Goal: Task Accomplishment & Management: Use online tool/utility

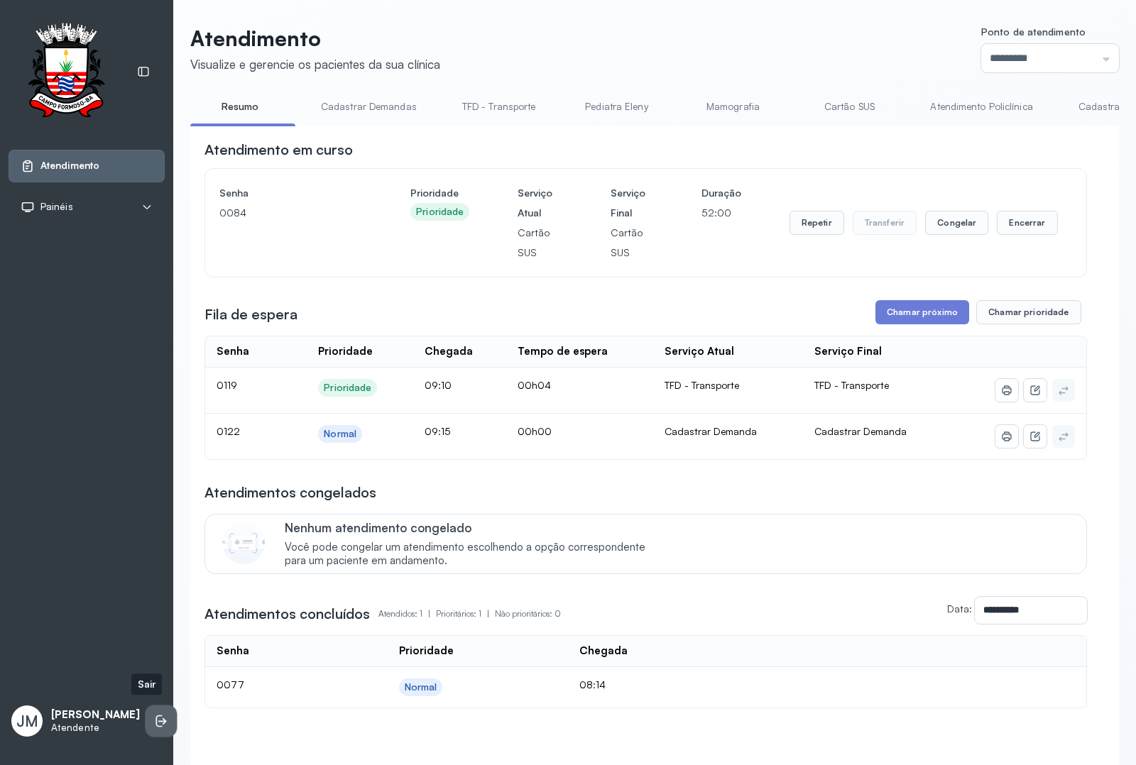
click at [154, 714] on icon at bounding box center [161, 721] width 14 height 14
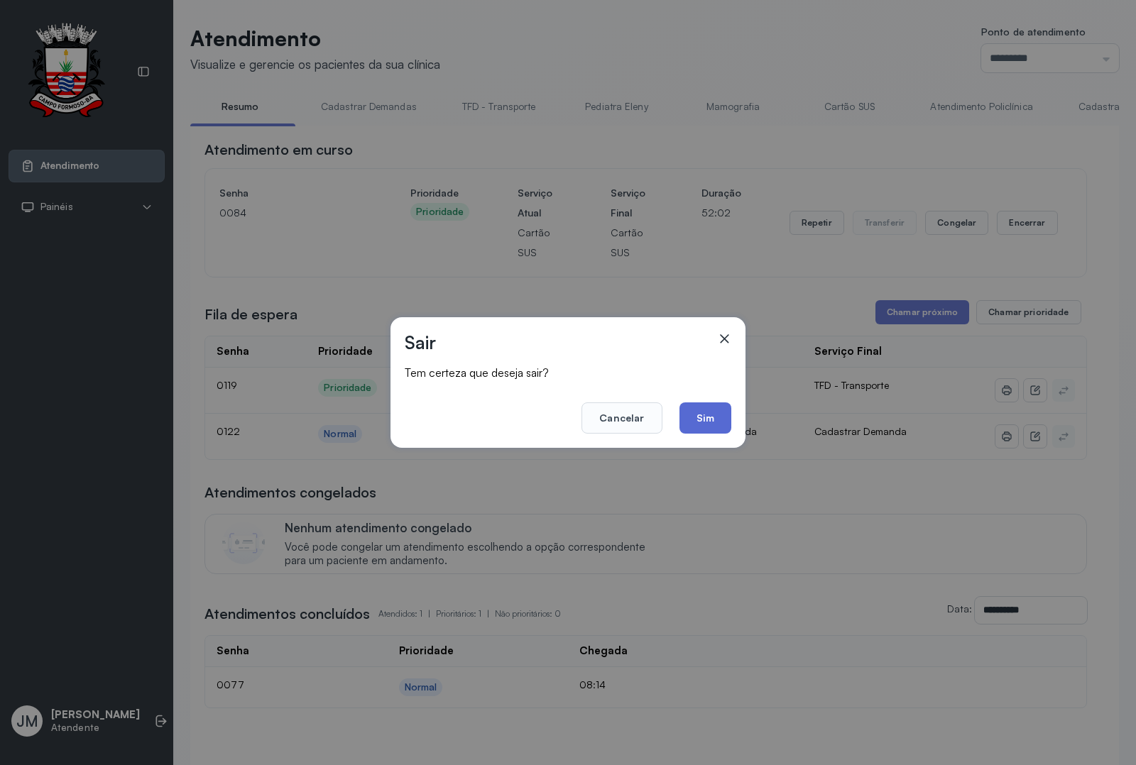
click at [710, 417] on button "Sim" at bounding box center [706, 418] width 52 height 31
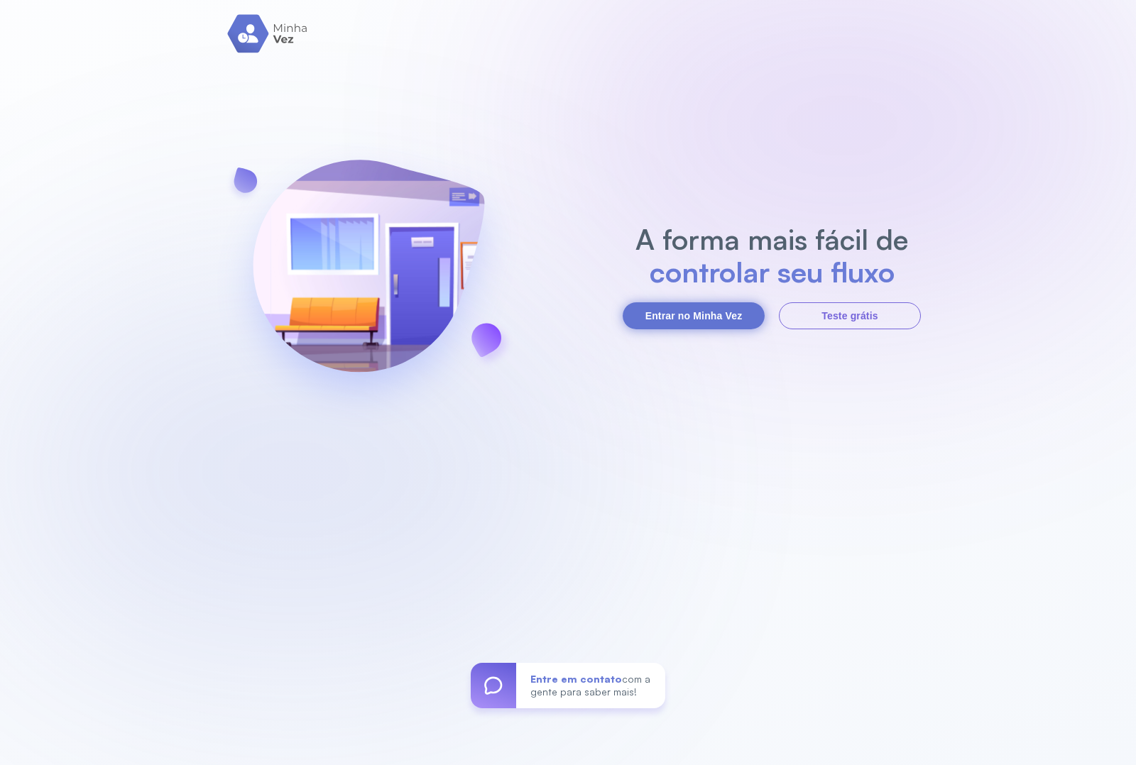
click at [685, 312] on button "Entrar no Minha Vez" at bounding box center [694, 315] width 142 height 27
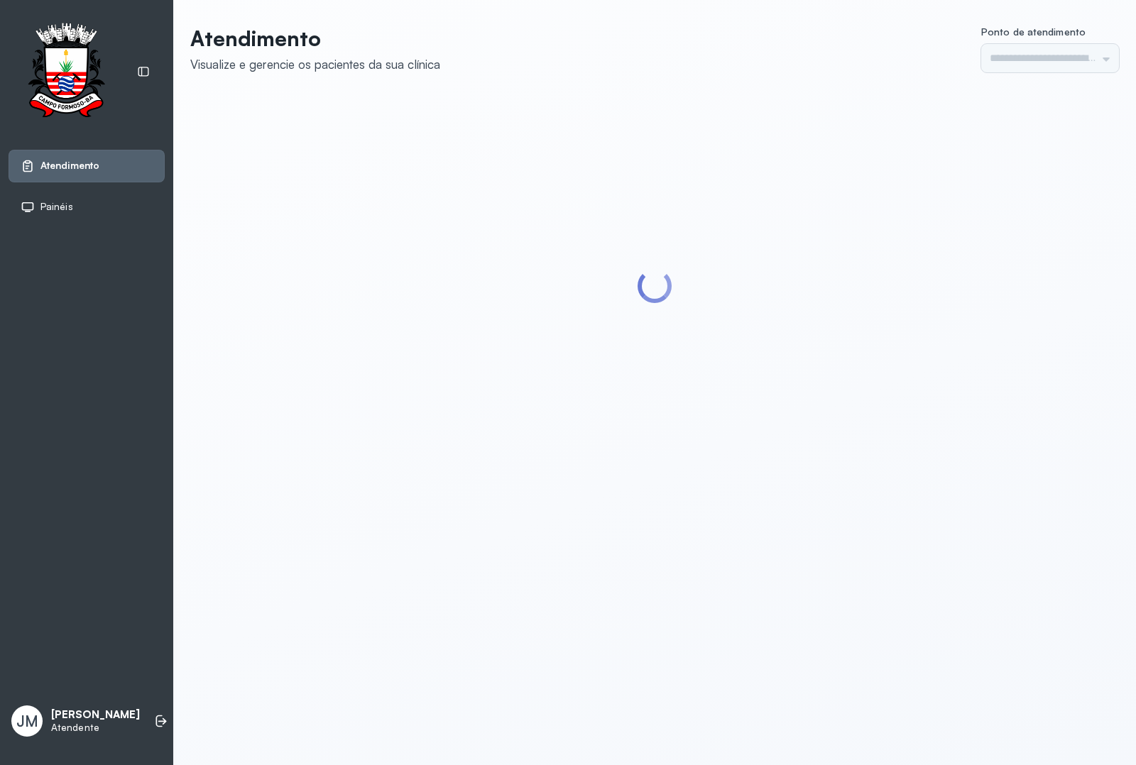
type input "*********"
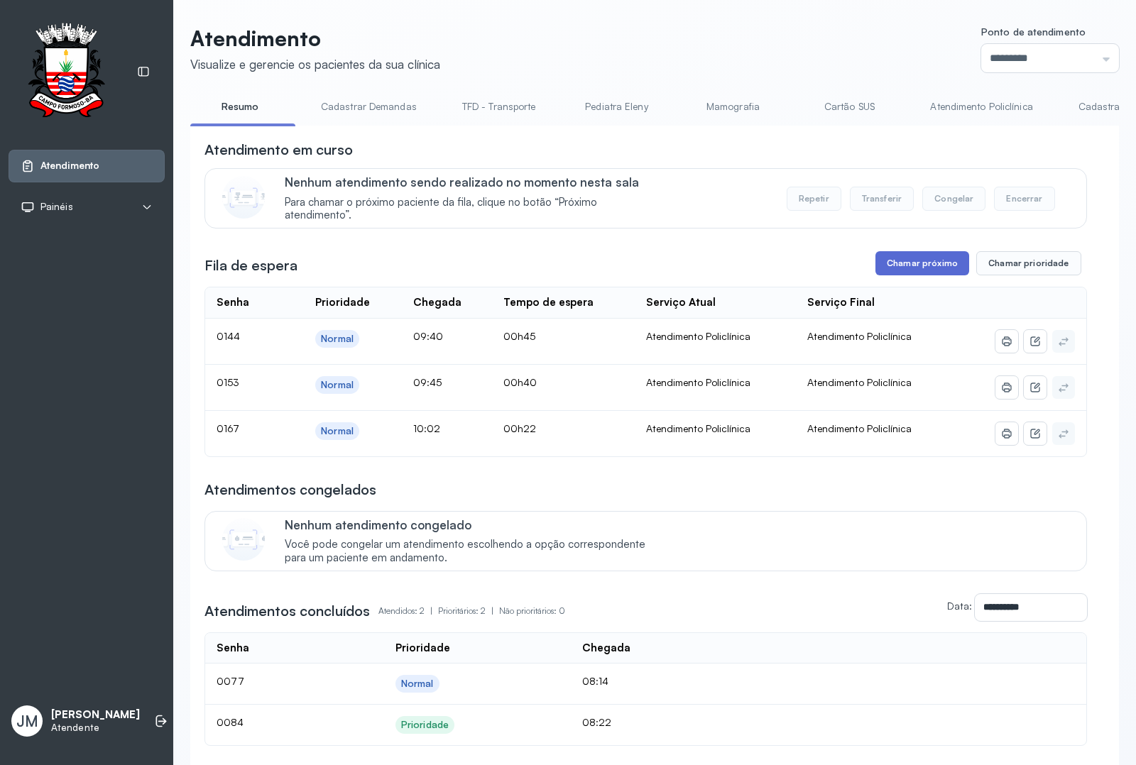
click at [889, 263] on button "Chamar próximo" at bounding box center [923, 263] width 94 height 24
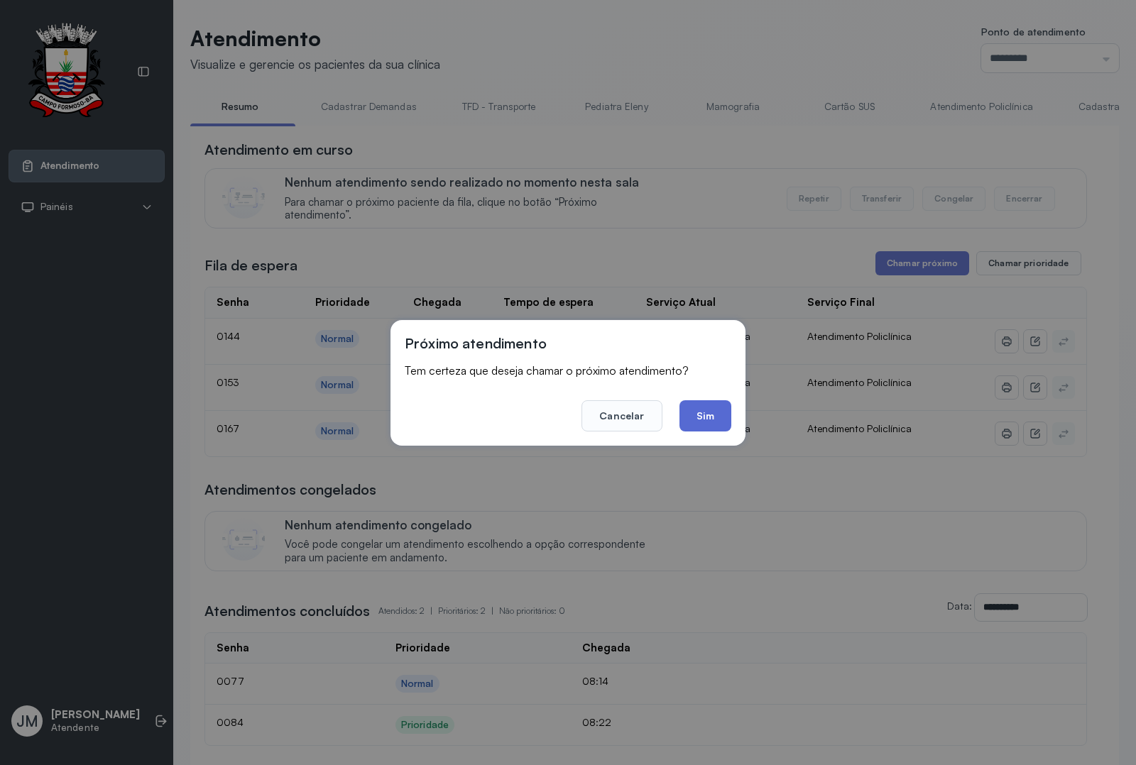
click at [705, 425] on button "Sim" at bounding box center [706, 415] width 52 height 31
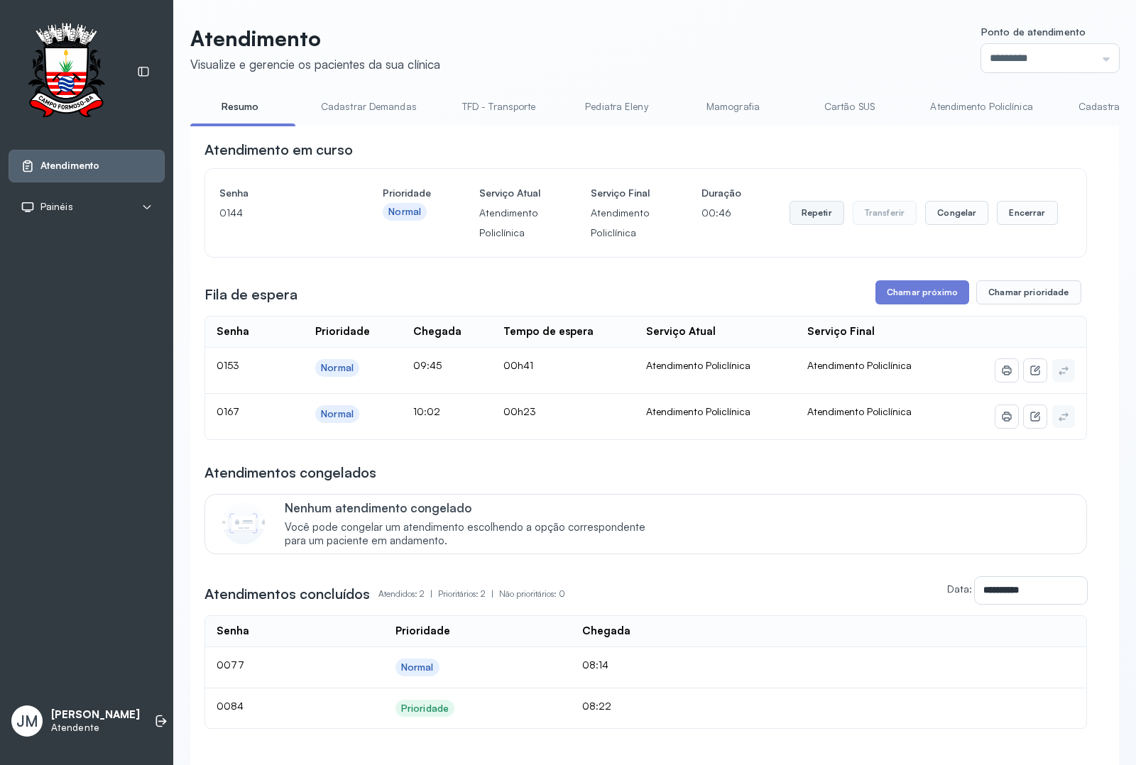
click at [809, 220] on button "Repetir" at bounding box center [817, 213] width 55 height 24
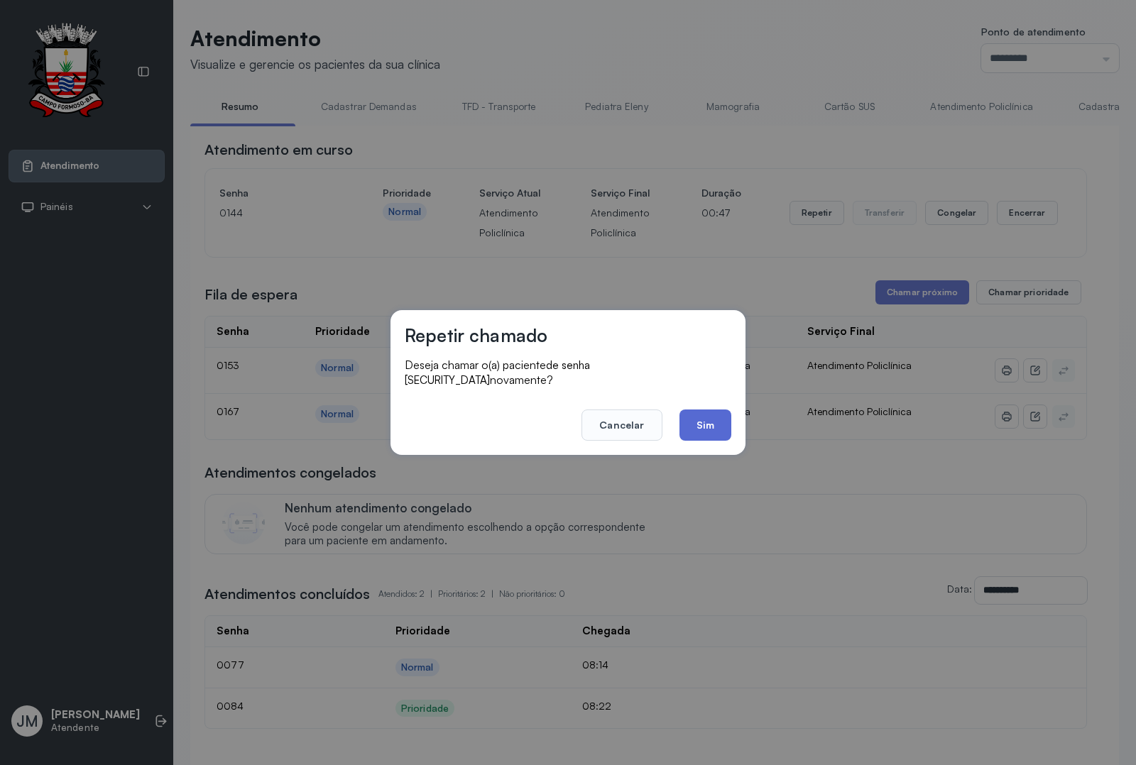
click at [717, 415] on button "Sim" at bounding box center [706, 425] width 52 height 31
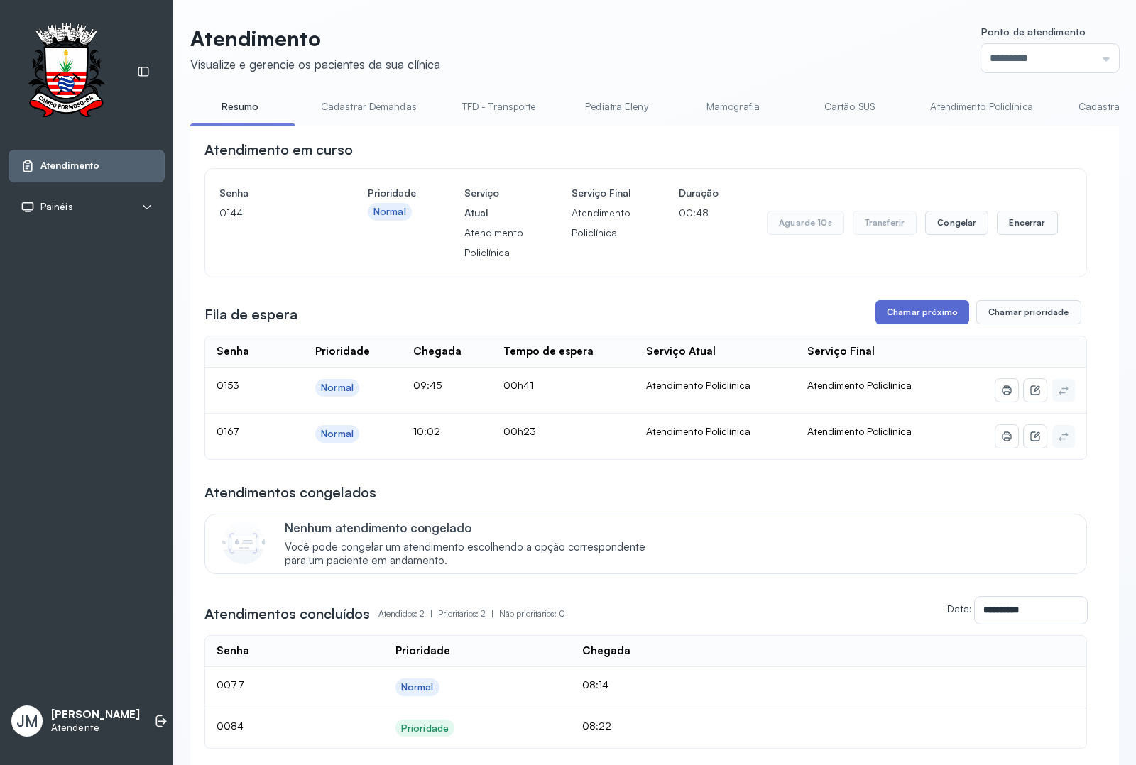
click at [922, 305] on button "Chamar próximo" at bounding box center [923, 312] width 94 height 24
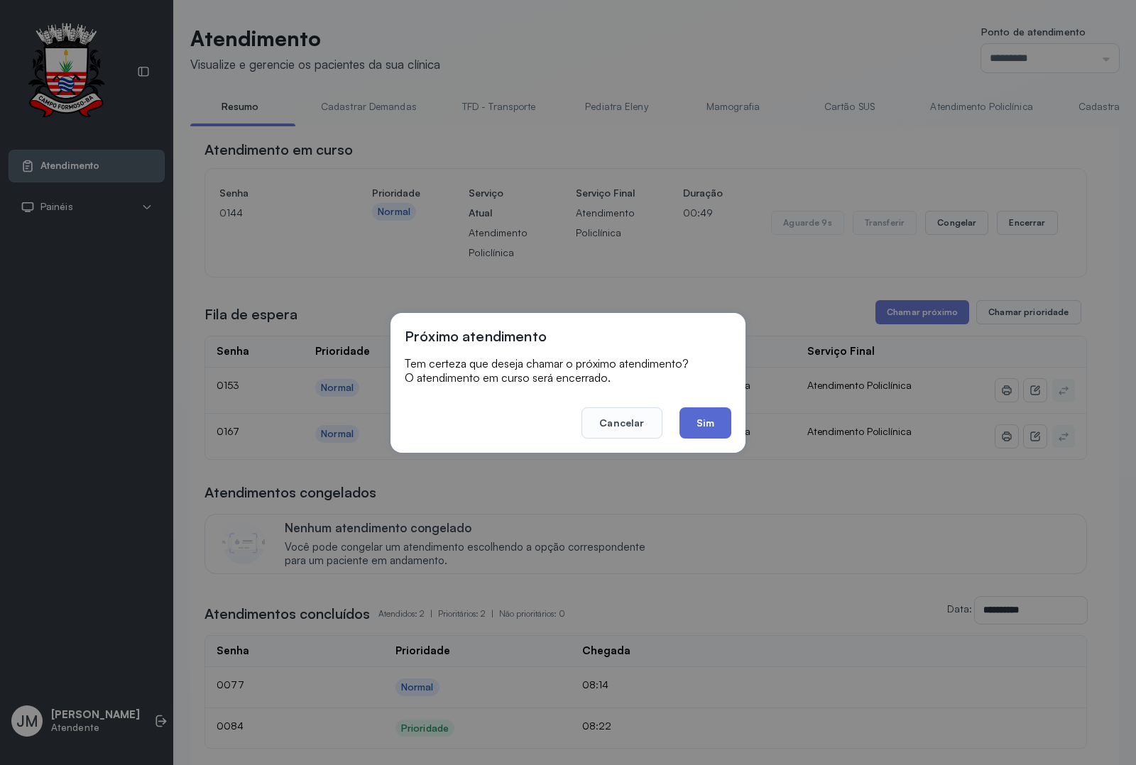
click at [699, 415] on button "Sim" at bounding box center [706, 423] width 52 height 31
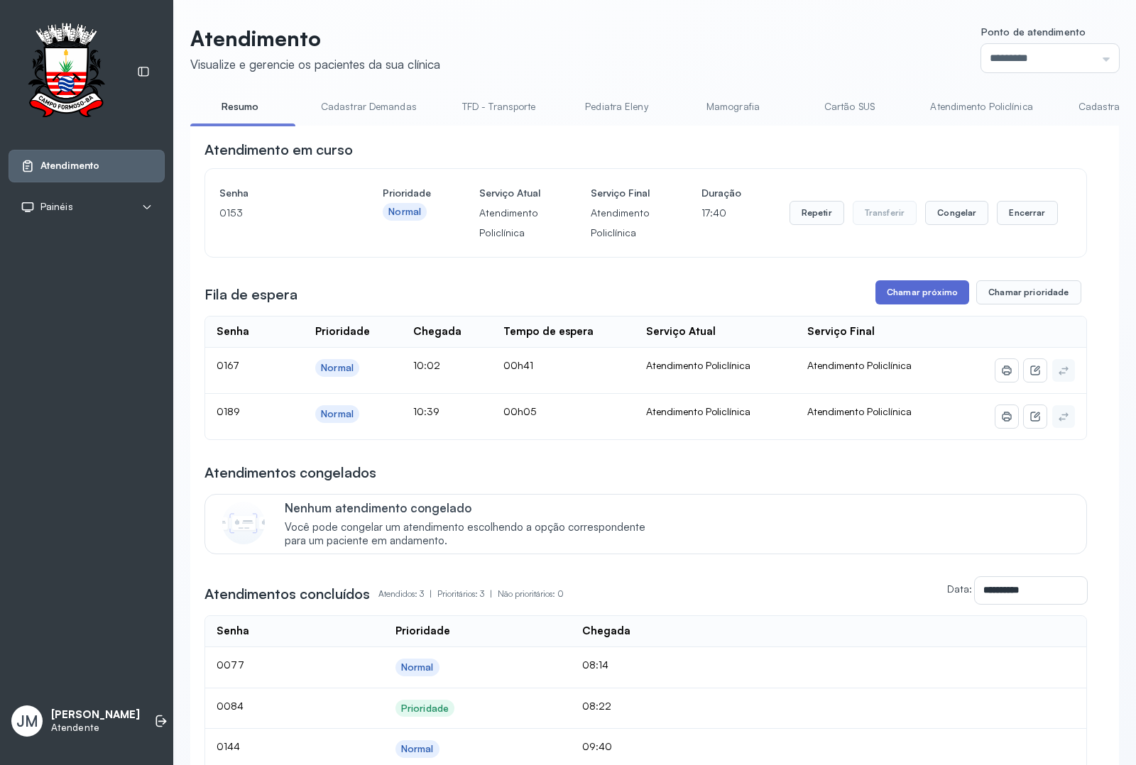
click at [918, 305] on button "Chamar próximo" at bounding box center [923, 292] width 94 height 24
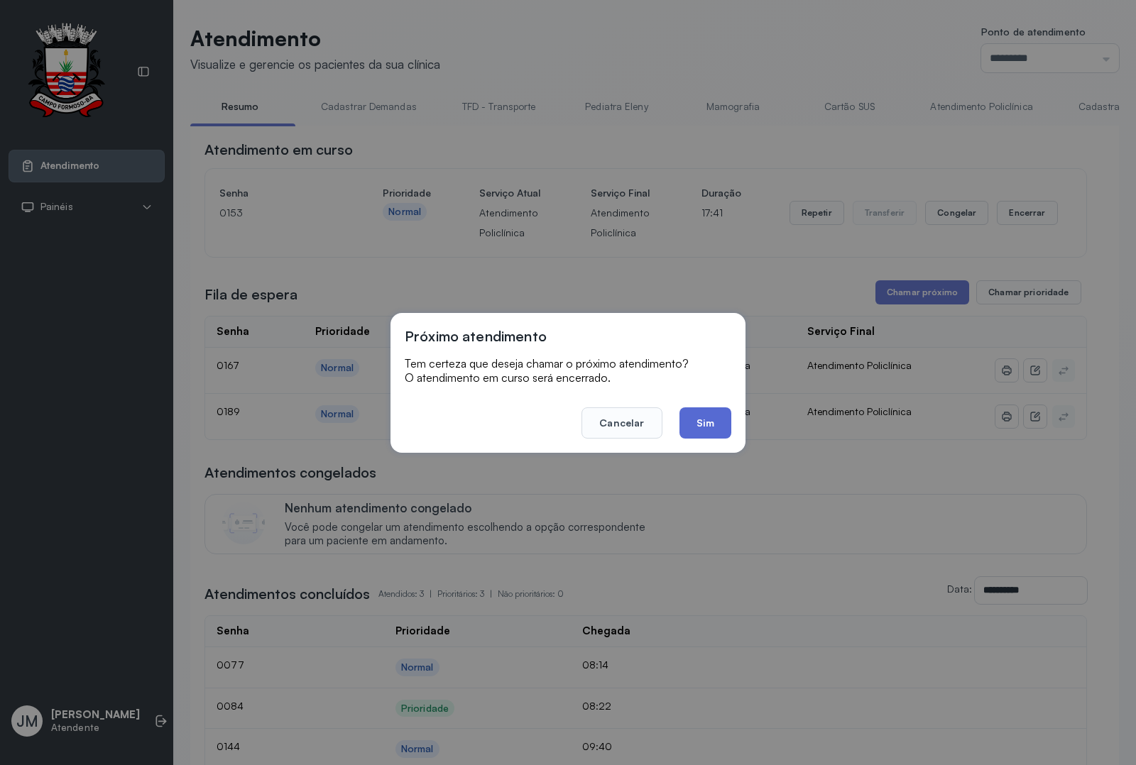
click at [700, 416] on button "Sim" at bounding box center [706, 423] width 52 height 31
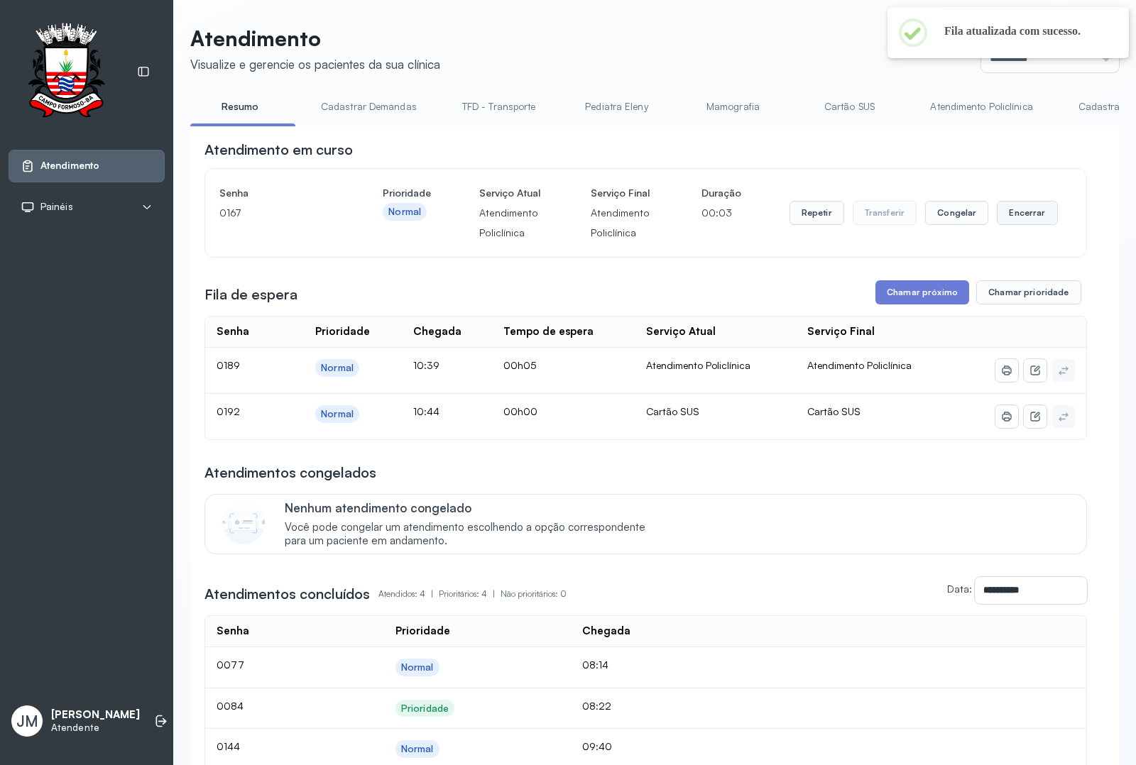
click at [1020, 225] on button "Encerrar" at bounding box center [1027, 213] width 60 height 24
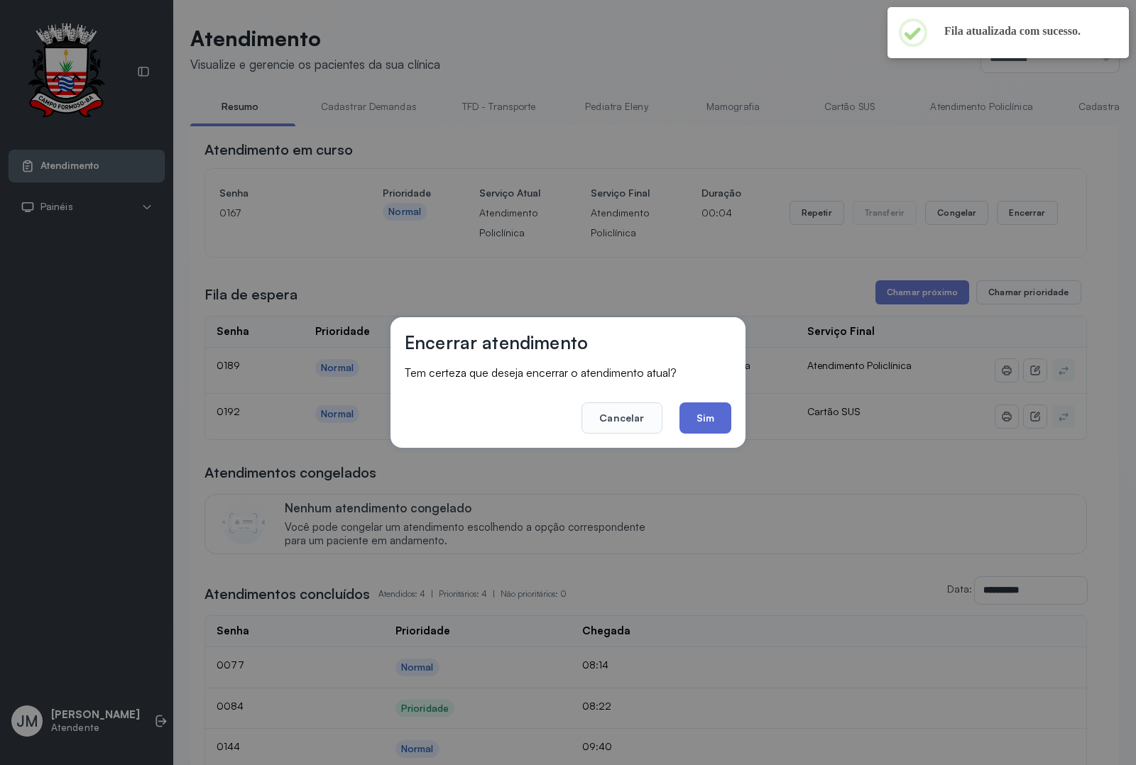
click at [702, 416] on button "Sim" at bounding box center [706, 418] width 52 height 31
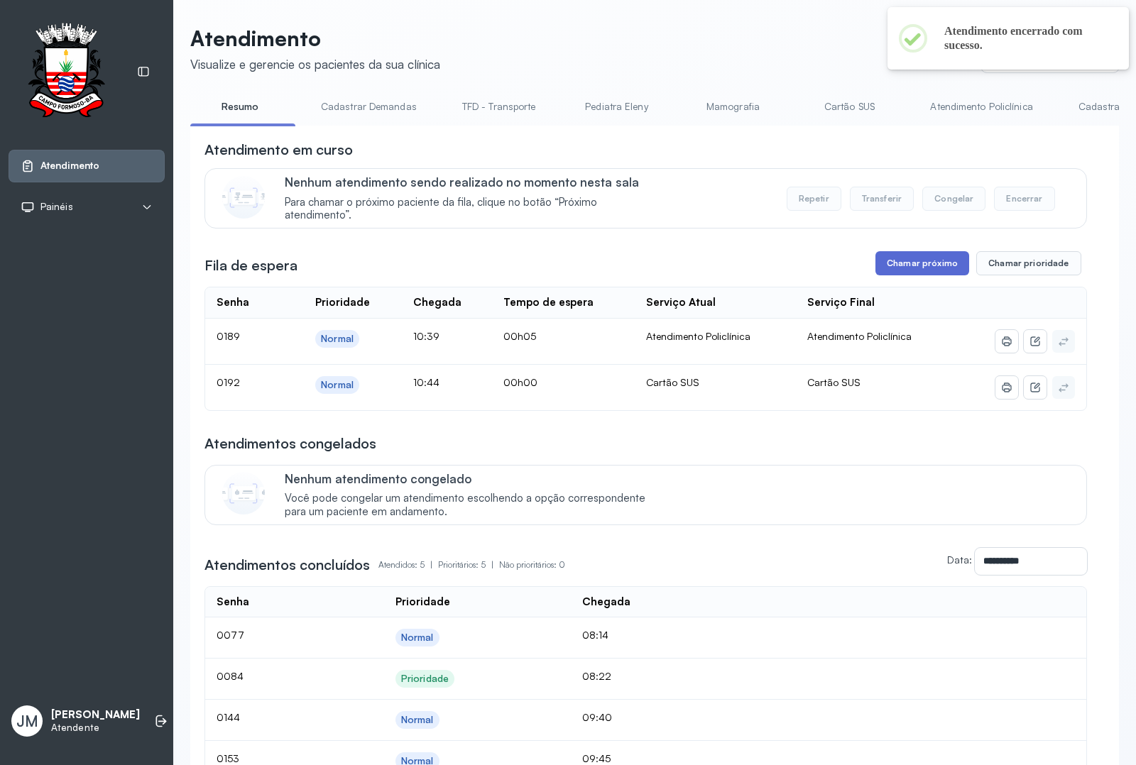
click at [904, 267] on button "Chamar próximo" at bounding box center [923, 263] width 94 height 24
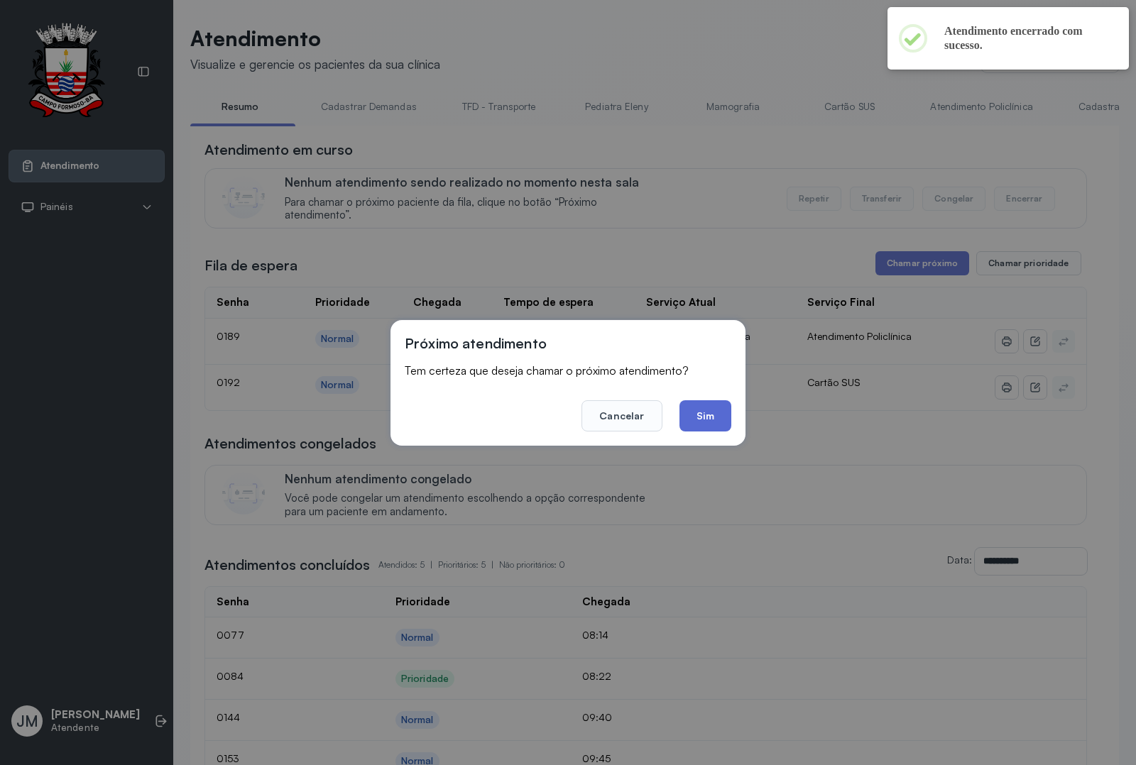
click at [708, 416] on button "Sim" at bounding box center [706, 415] width 52 height 31
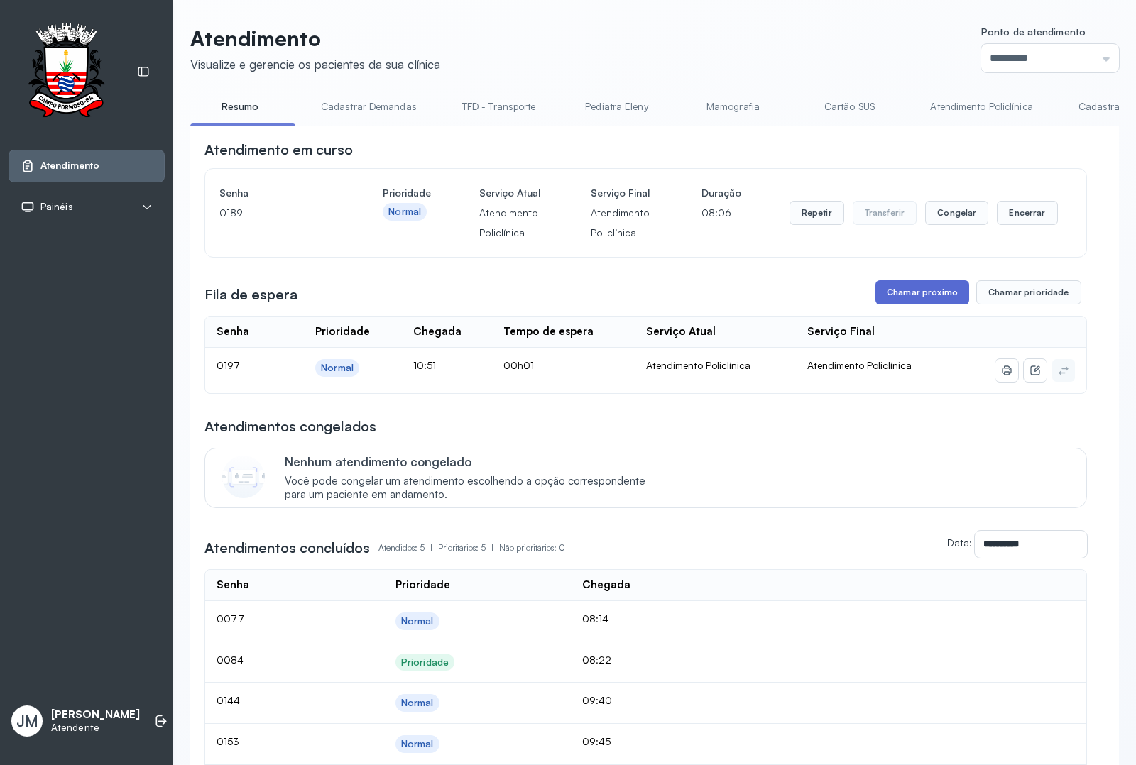
click at [920, 305] on button "Chamar próximo" at bounding box center [923, 292] width 94 height 24
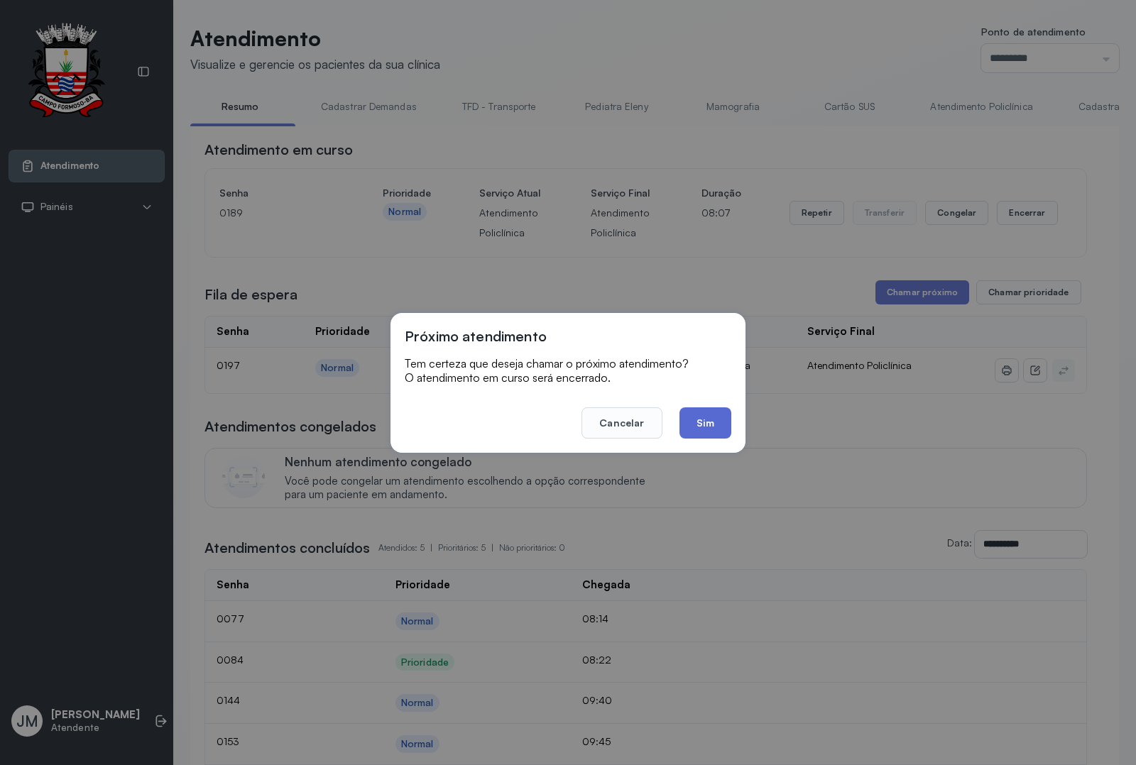
click at [692, 424] on button "Sim" at bounding box center [706, 423] width 52 height 31
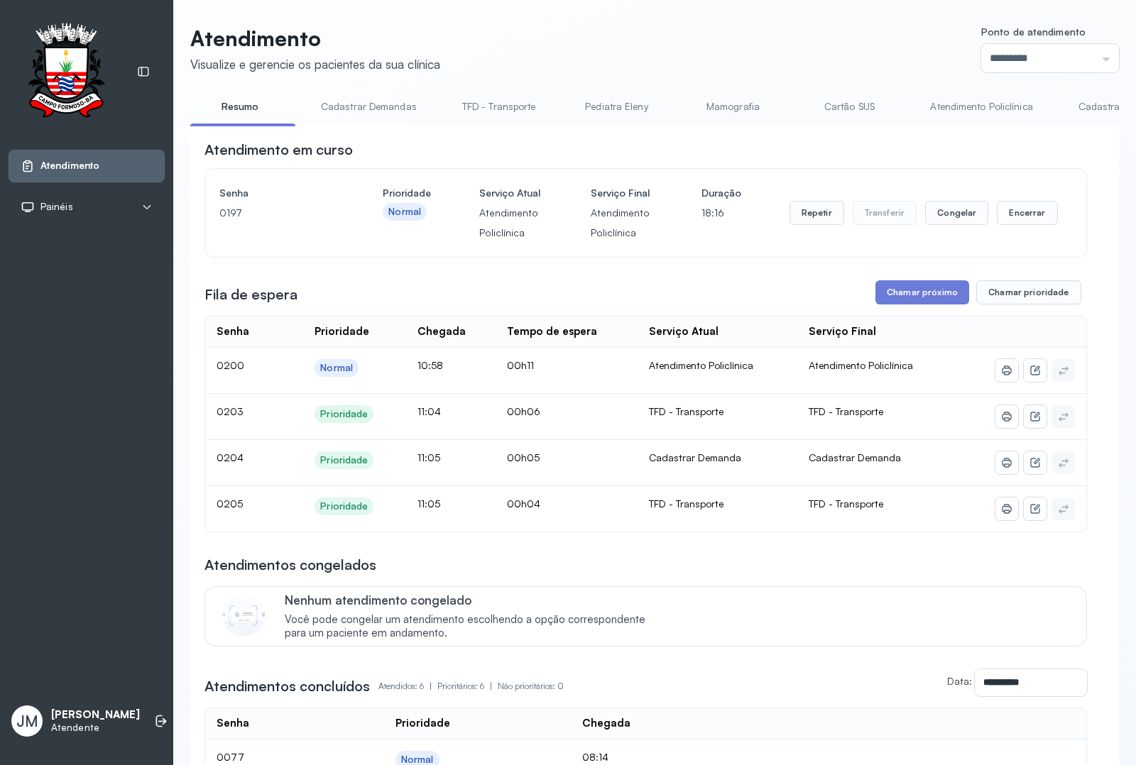
click at [501, 104] on link "TFD - Transporte" at bounding box center [499, 106] width 102 height 23
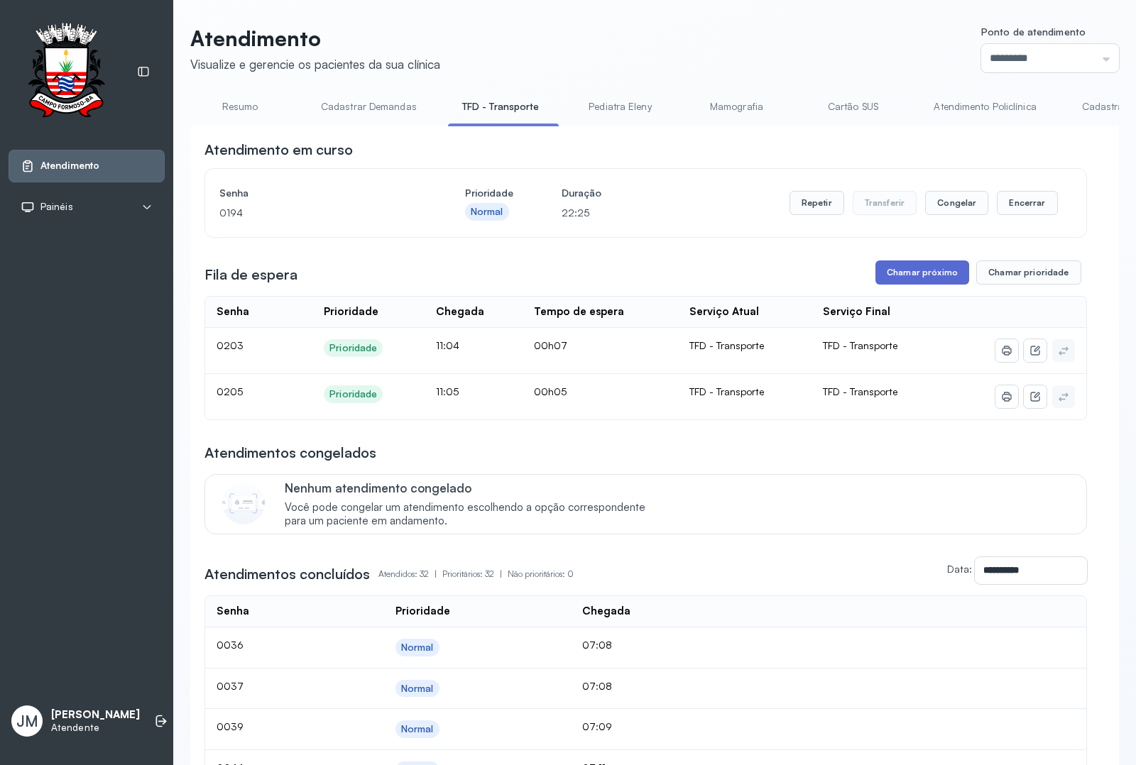
click at [912, 278] on button "Chamar próximo" at bounding box center [923, 273] width 94 height 24
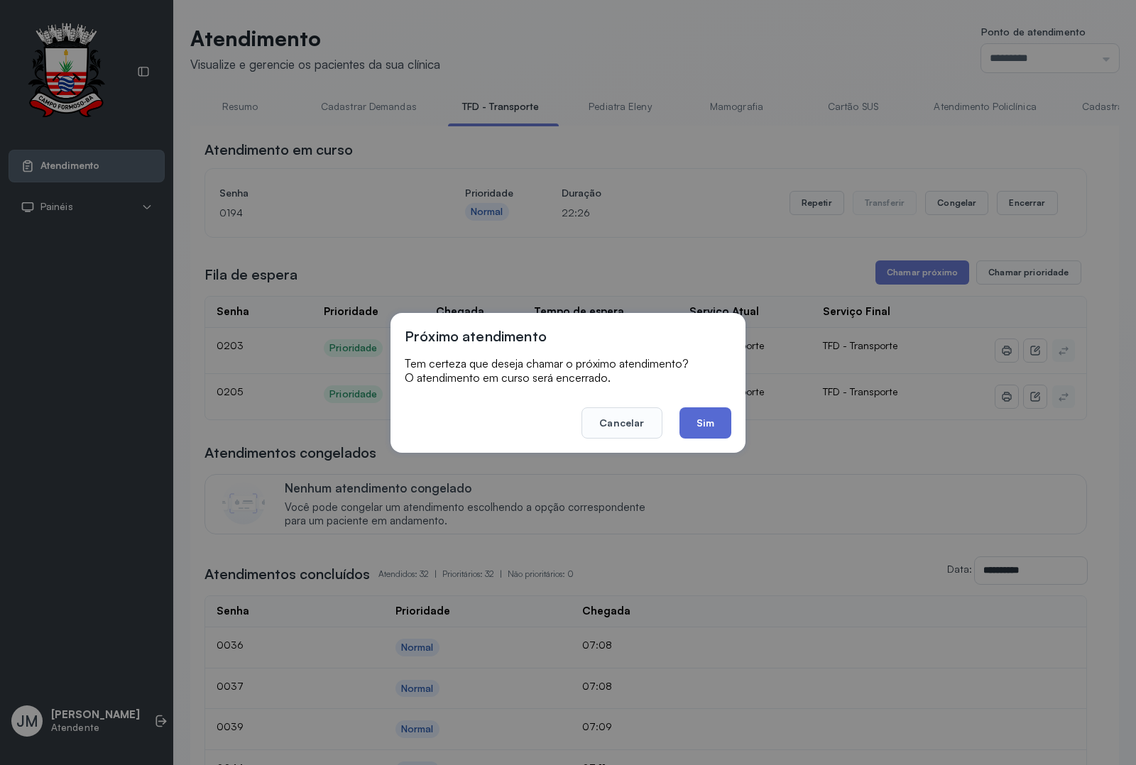
click at [701, 421] on button "Sim" at bounding box center [706, 423] width 52 height 31
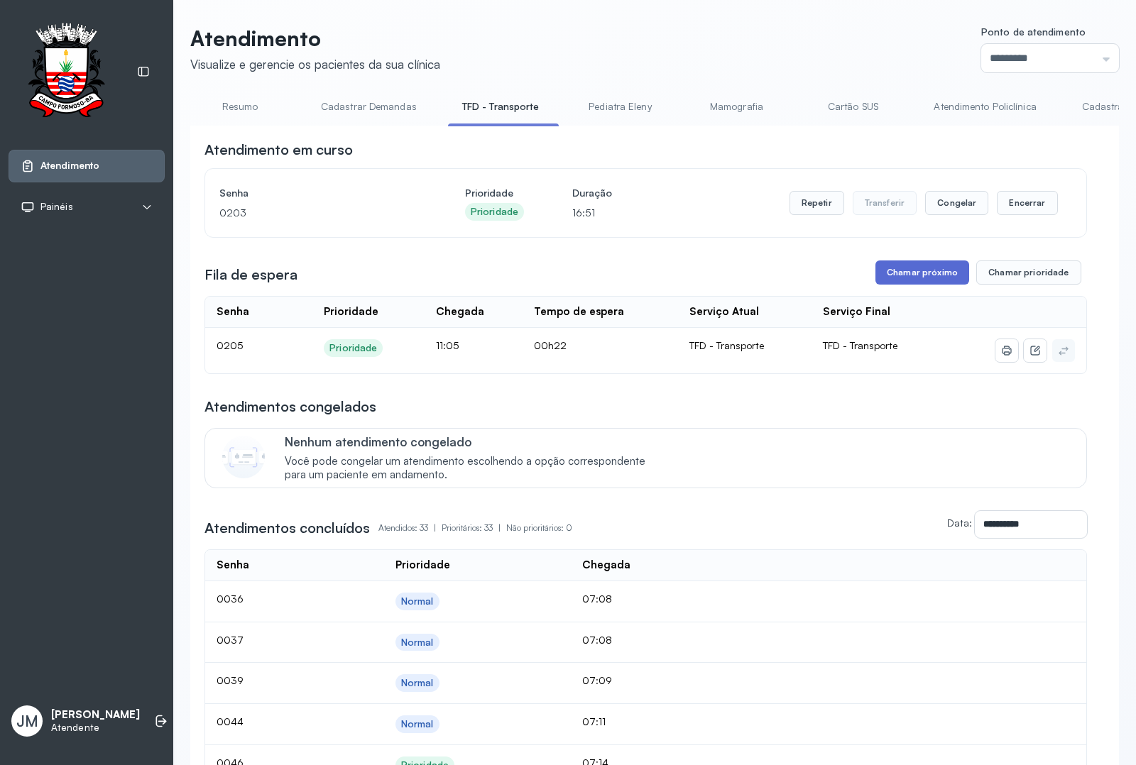
click at [913, 278] on button "Chamar próximo" at bounding box center [923, 273] width 94 height 24
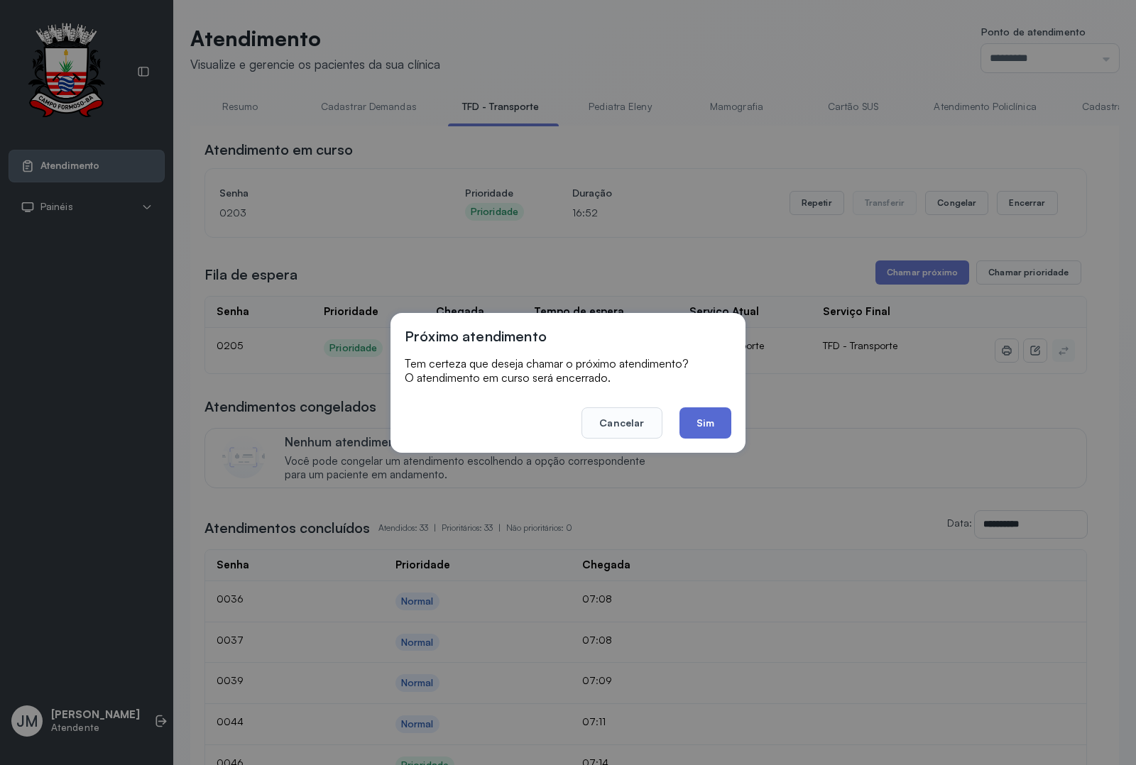
click at [694, 415] on button "Sim" at bounding box center [706, 423] width 52 height 31
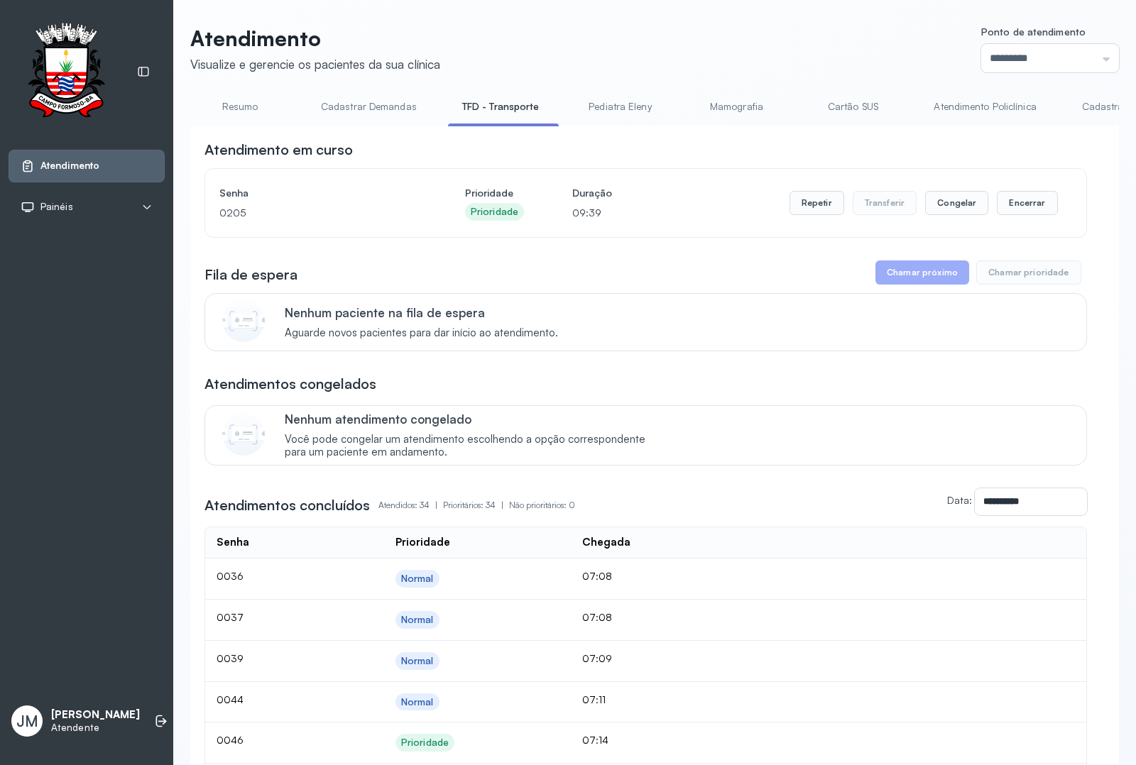
click at [245, 97] on link "Resumo" at bounding box center [239, 106] width 99 height 23
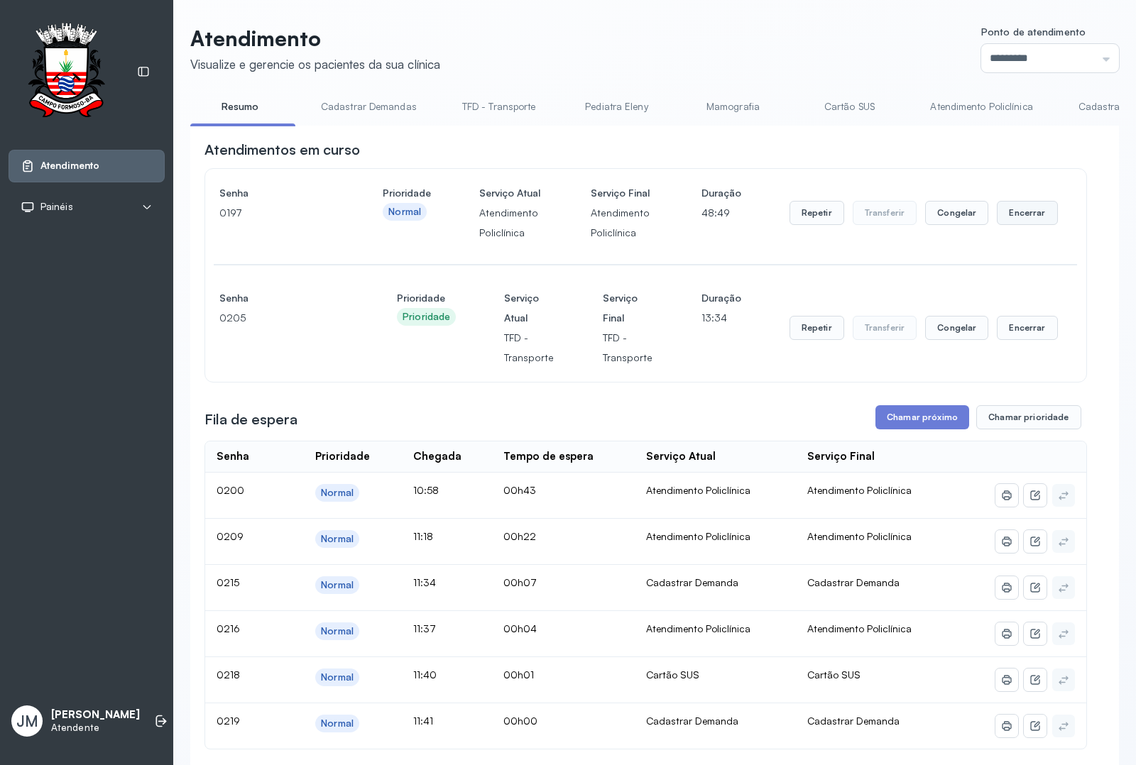
click at [1007, 225] on button "Encerrar" at bounding box center [1027, 213] width 60 height 24
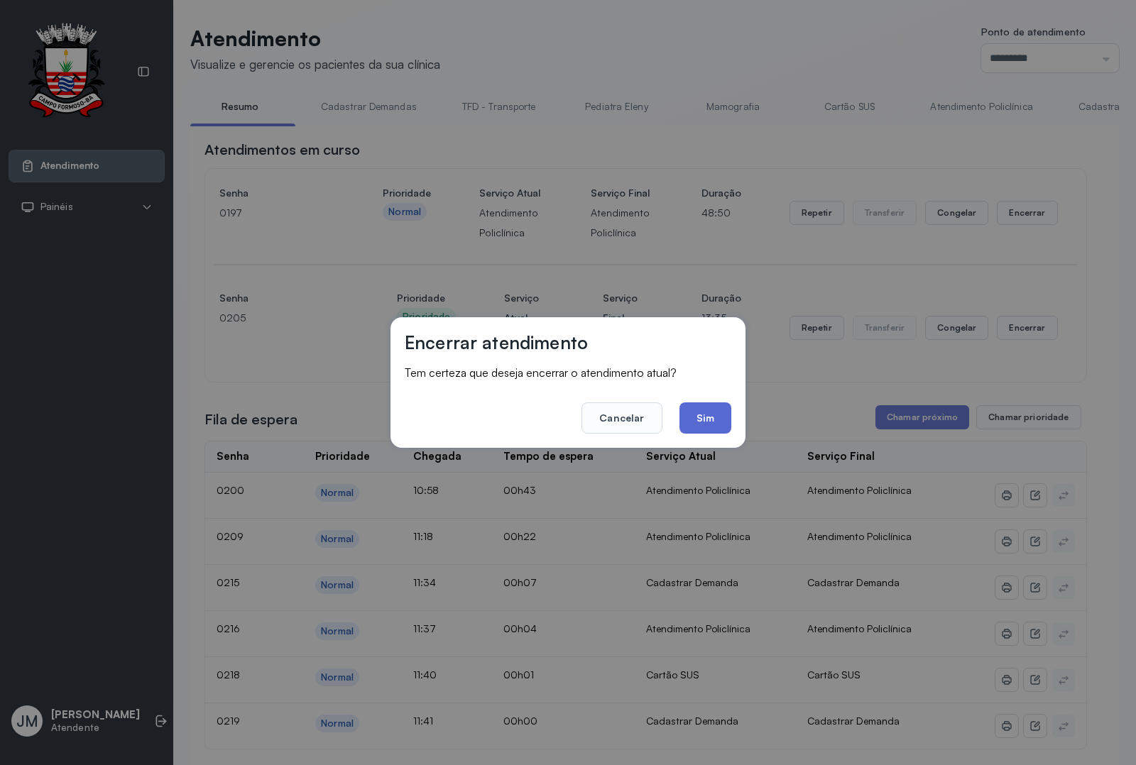
click at [725, 416] on button "Sim" at bounding box center [706, 418] width 52 height 31
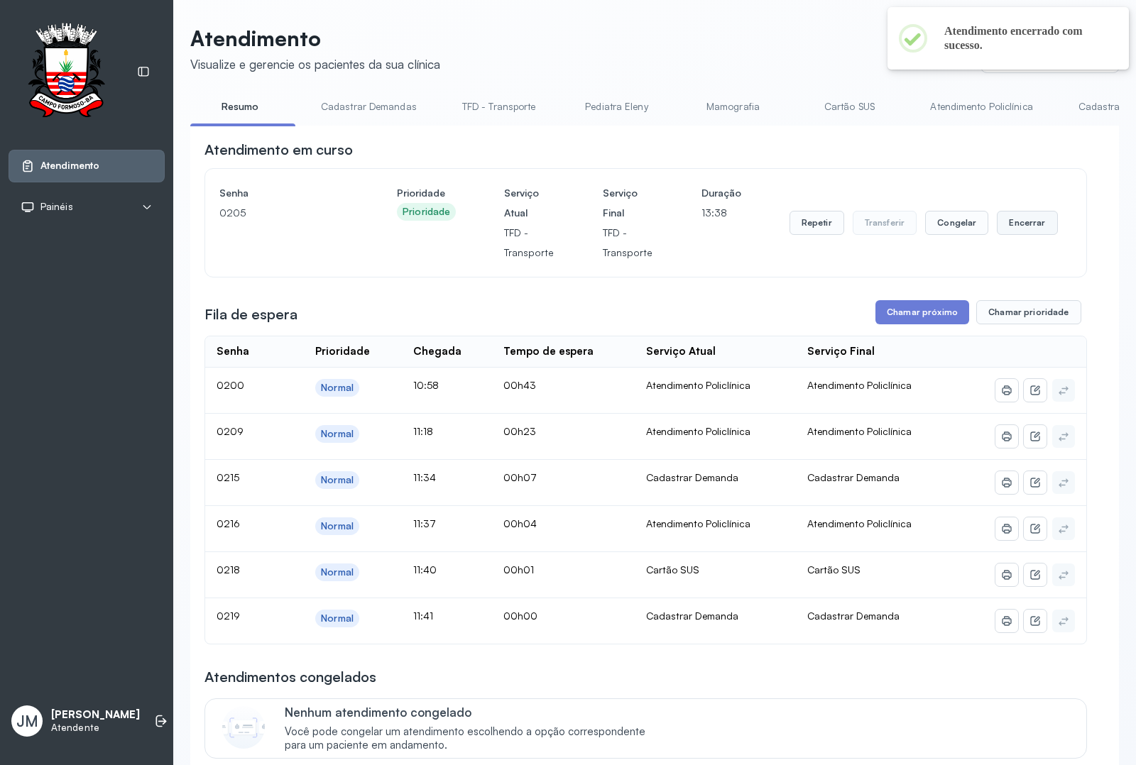
click at [1012, 225] on button "Encerrar" at bounding box center [1027, 223] width 60 height 24
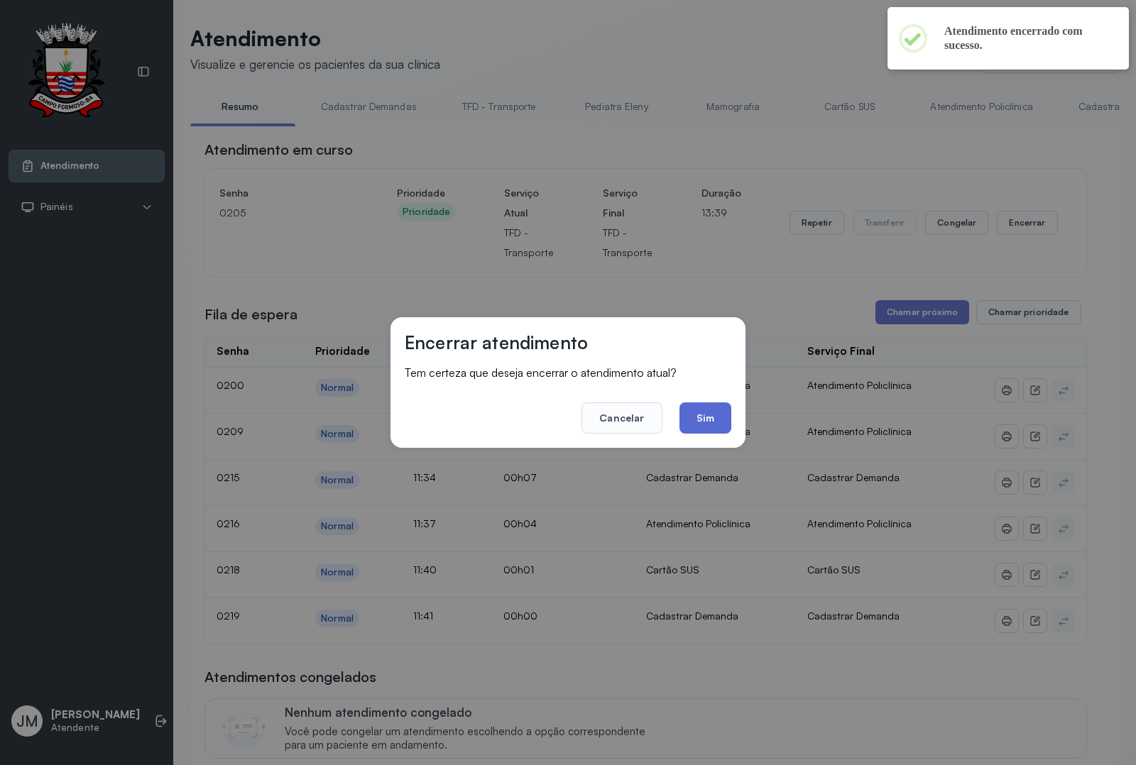
click at [711, 407] on button "Sim" at bounding box center [706, 418] width 52 height 31
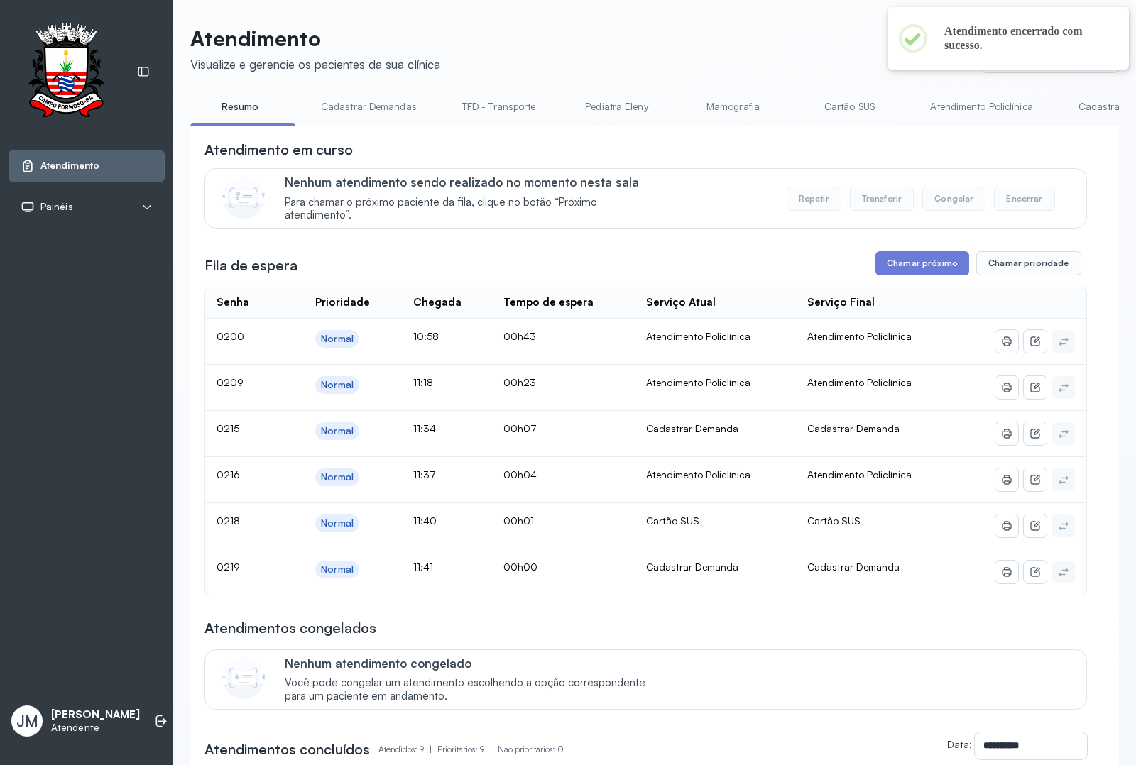
click at [1078, 105] on link "Cadastrar Demanda" at bounding box center [1123, 106] width 119 height 23
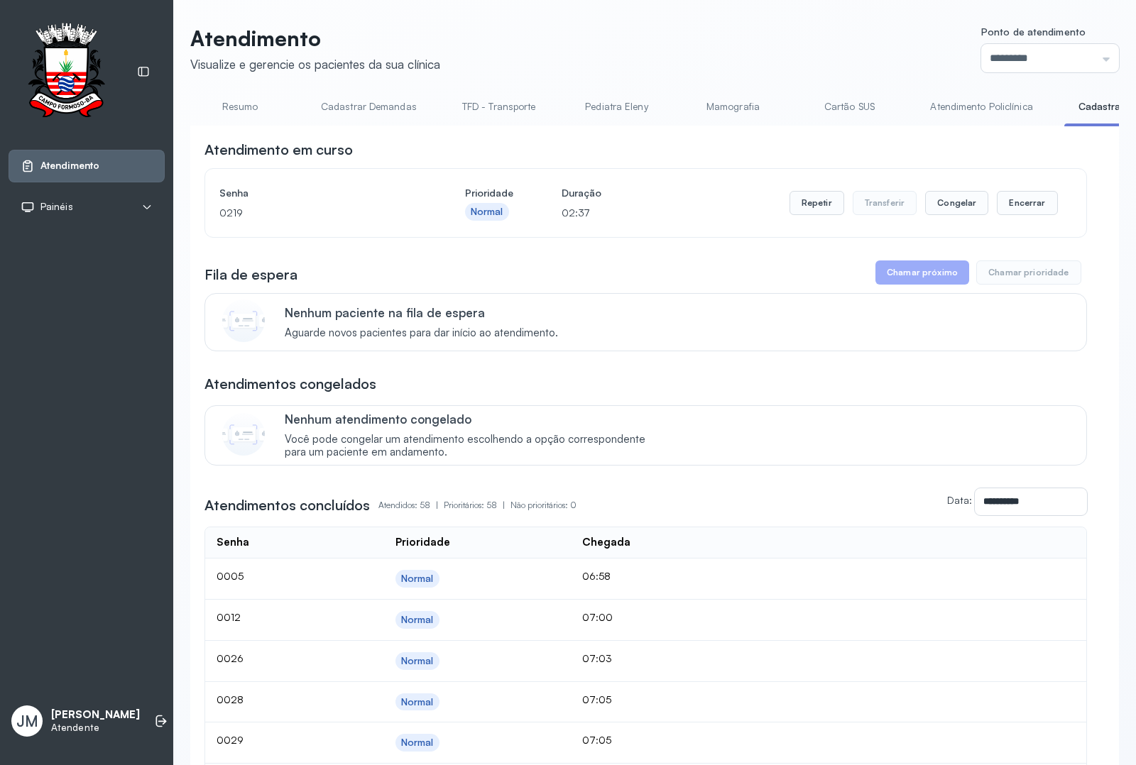
click at [494, 107] on link "TFD - Transporte" at bounding box center [499, 106] width 102 height 23
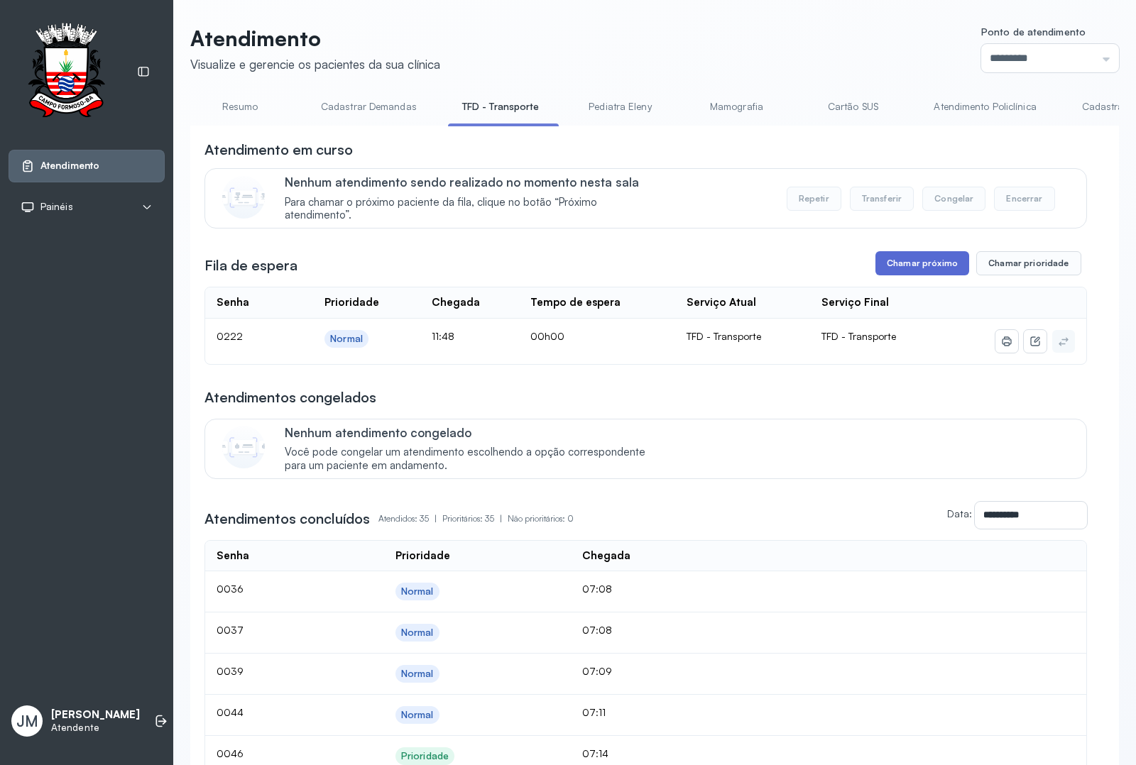
click at [911, 261] on button "Chamar próximo" at bounding box center [923, 263] width 94 height 24
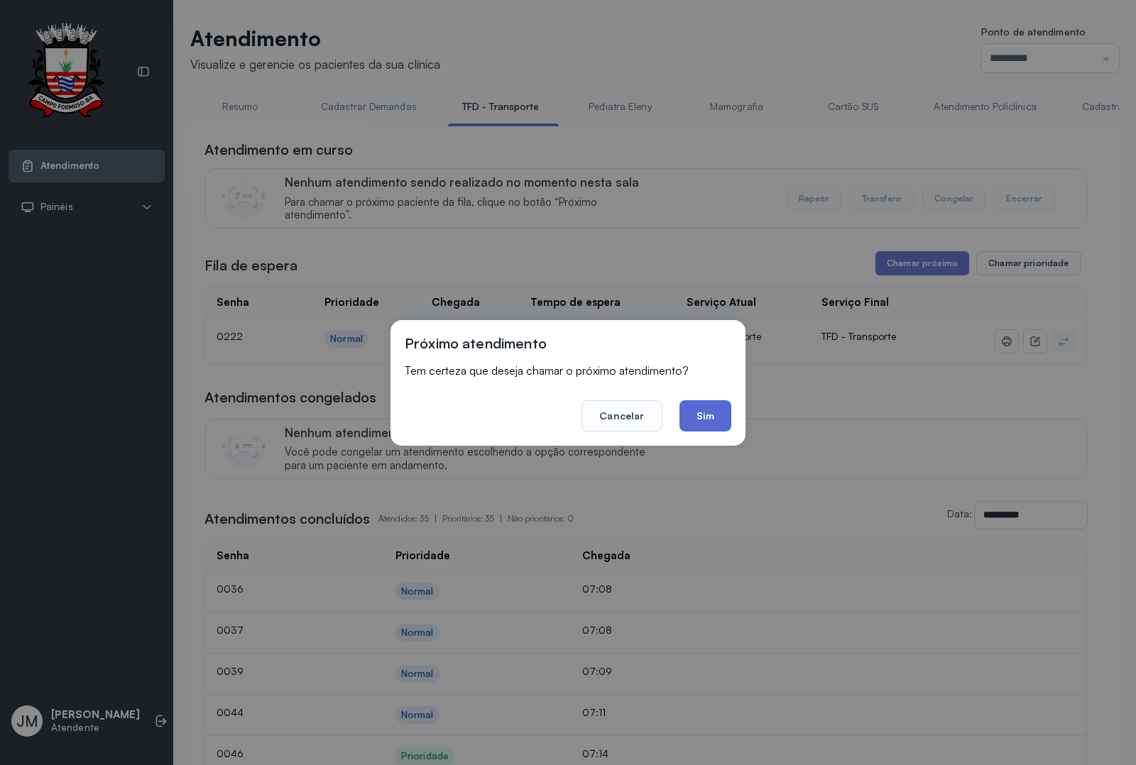
click at [707, 416] on button "Sim" at bounding box center [706, 415] width 52 height 31
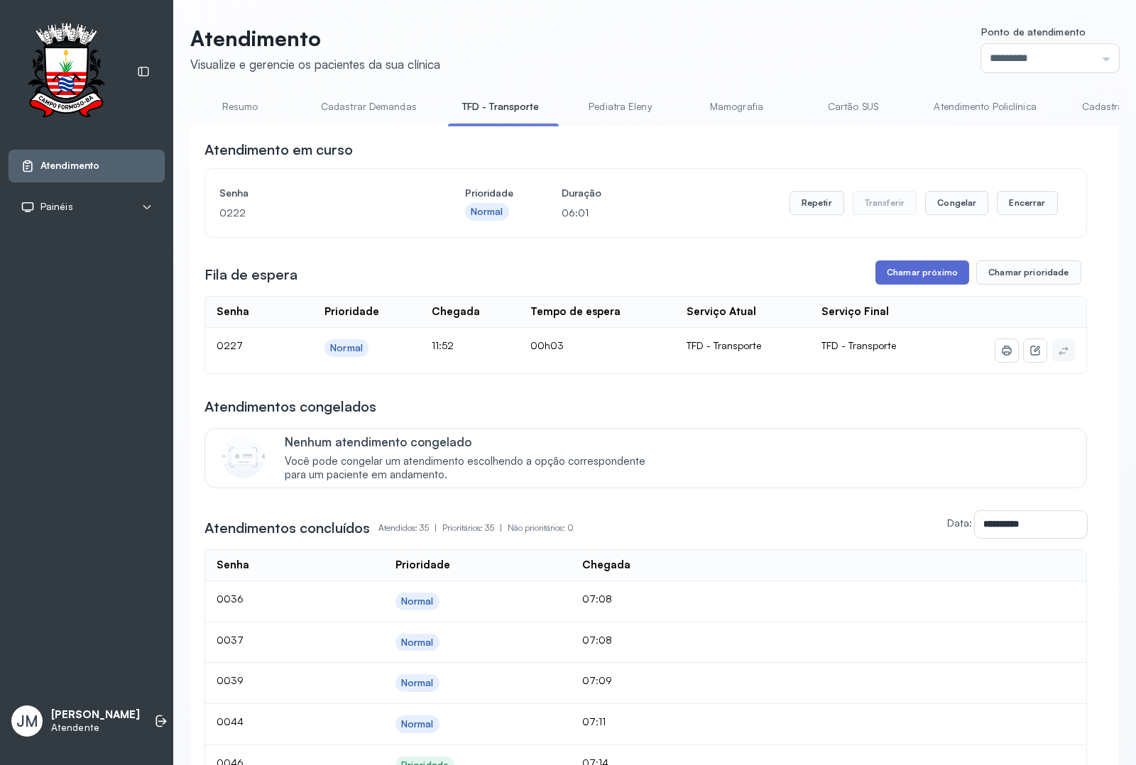
click at [911, 270] on button "Chamar próximo" at bounding box center [923, 273] width 94 height 24
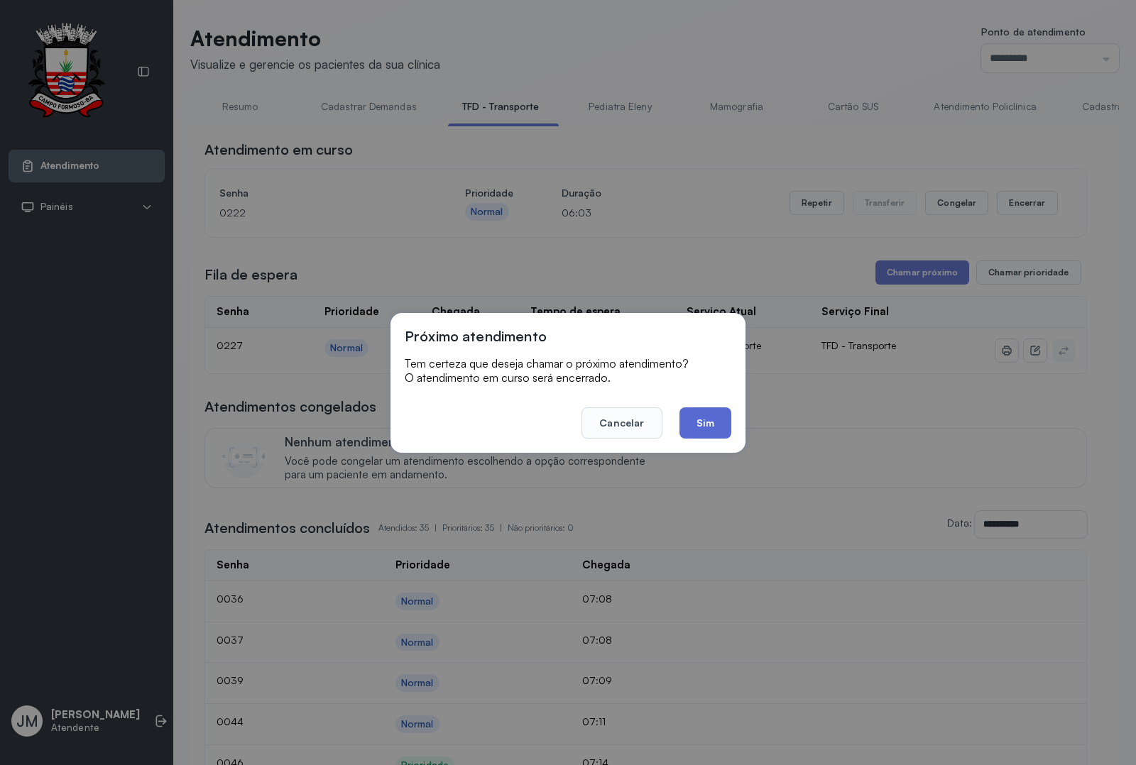
click at [694, 420] on button "Sim" at bounding box center [706, 423] width 52 height 31
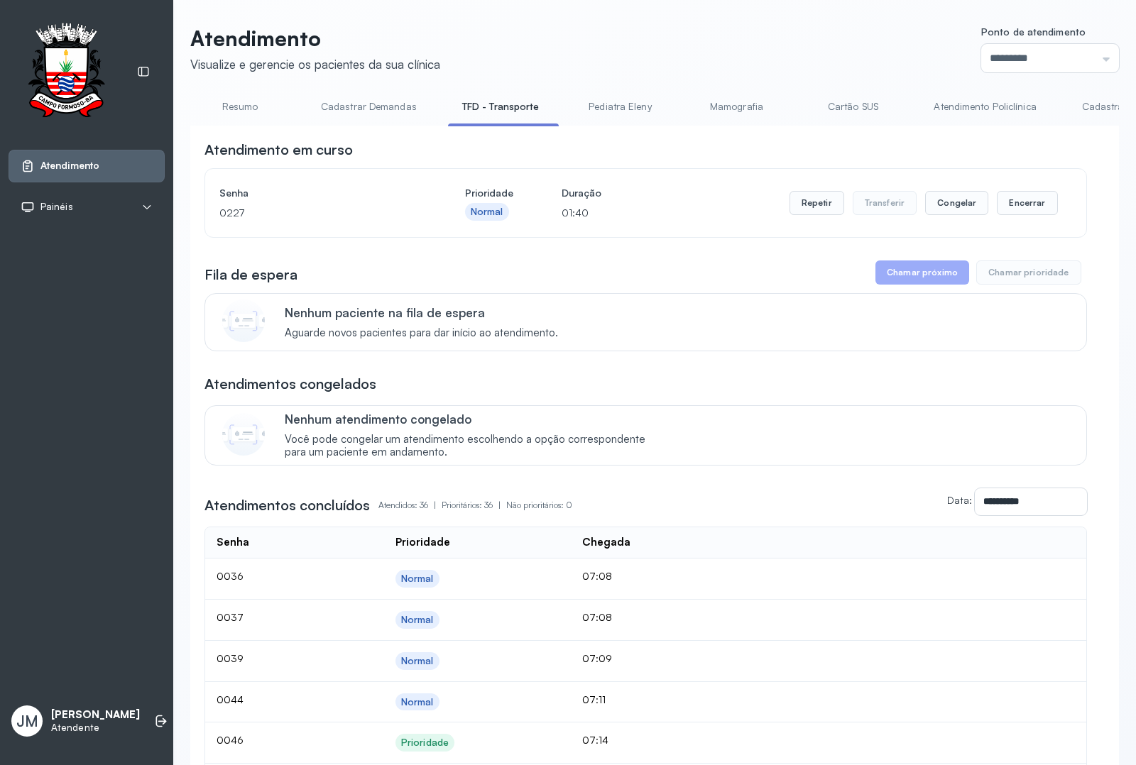
click at [506, 273] on div "Fila de espera Chamar próximo Chamar prioridade" at bounding box center [646, 273] width 883 height 24
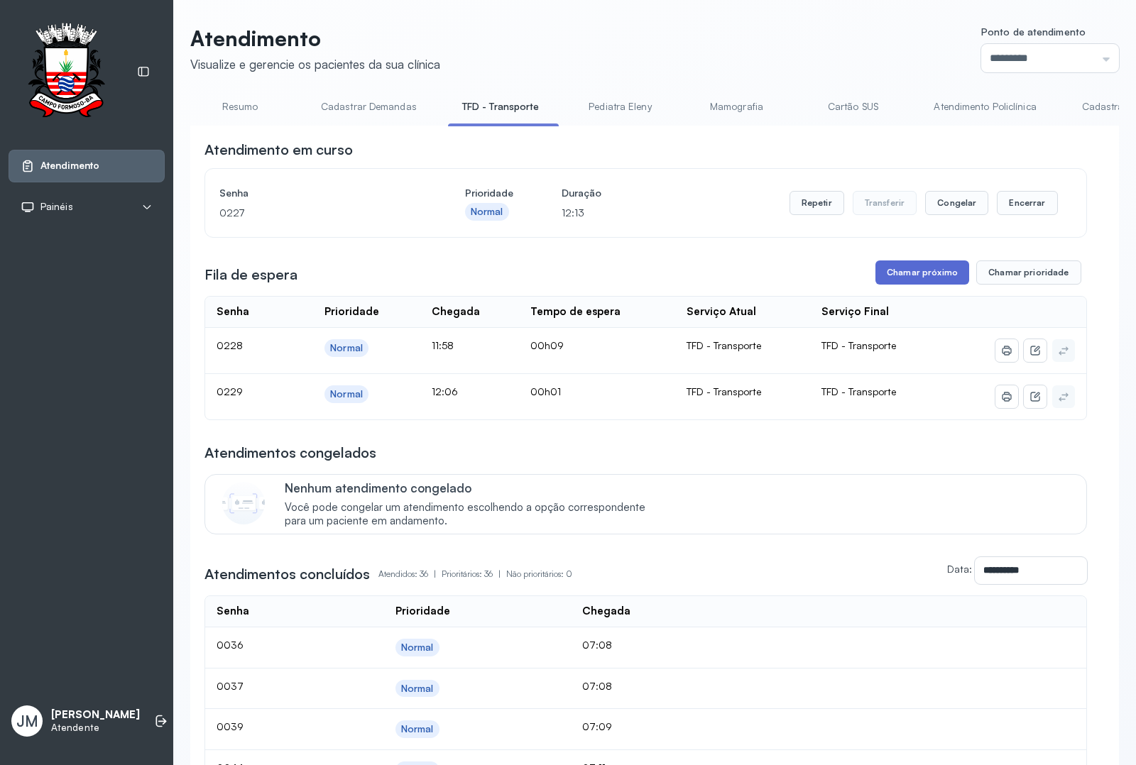
click at [903, 271] on button "Chamar próximo" at bounding box center [923, 273] width 94 height 24
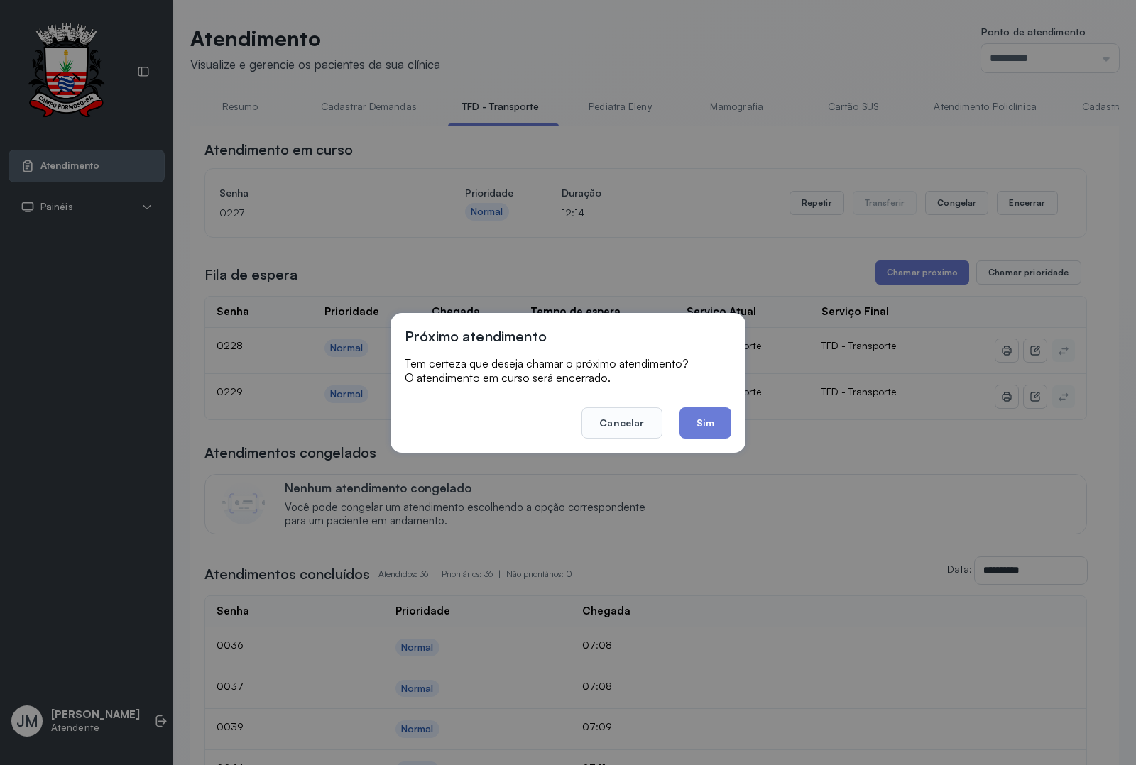
drag, startPoint x: 694, startPoint y: 419, endPoint x: 685, endPoint y: 334, distance: 85.7
click at [696, 413] on button "Sim" at bounding box center [706, 423] width 52 height 31
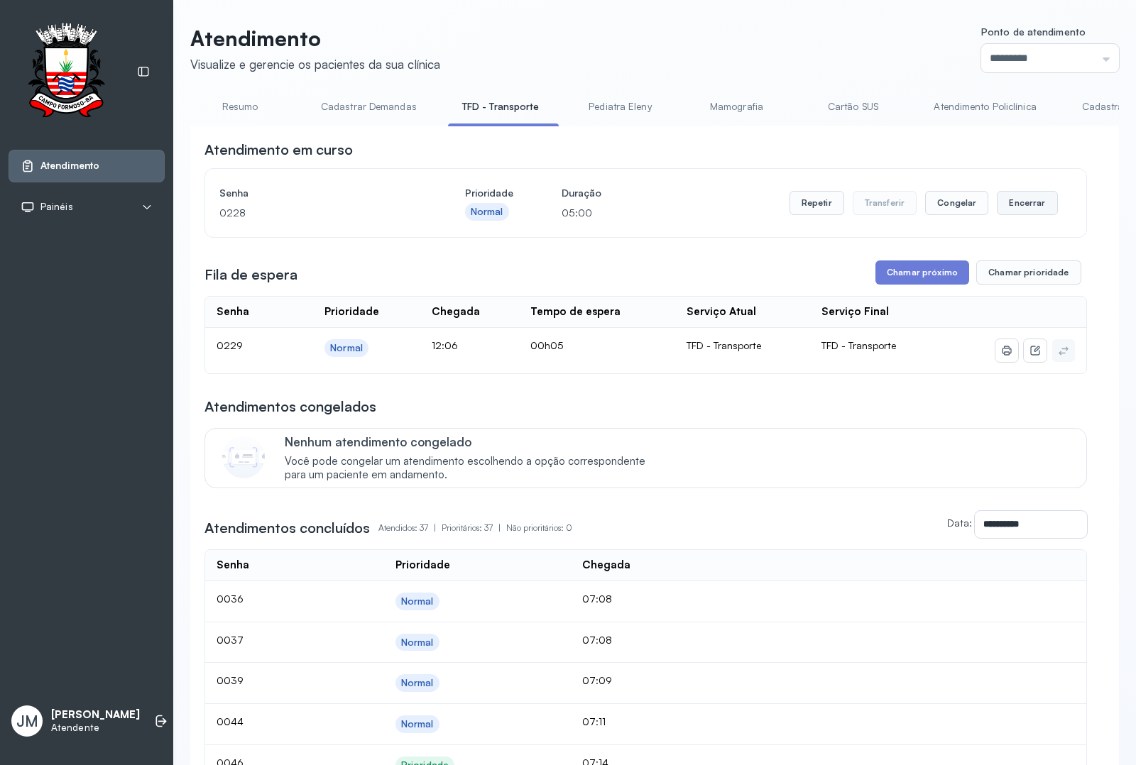
click at [1018, 207] on button "Encerrar" at bounding box center [1027, 203] width 60 height 24
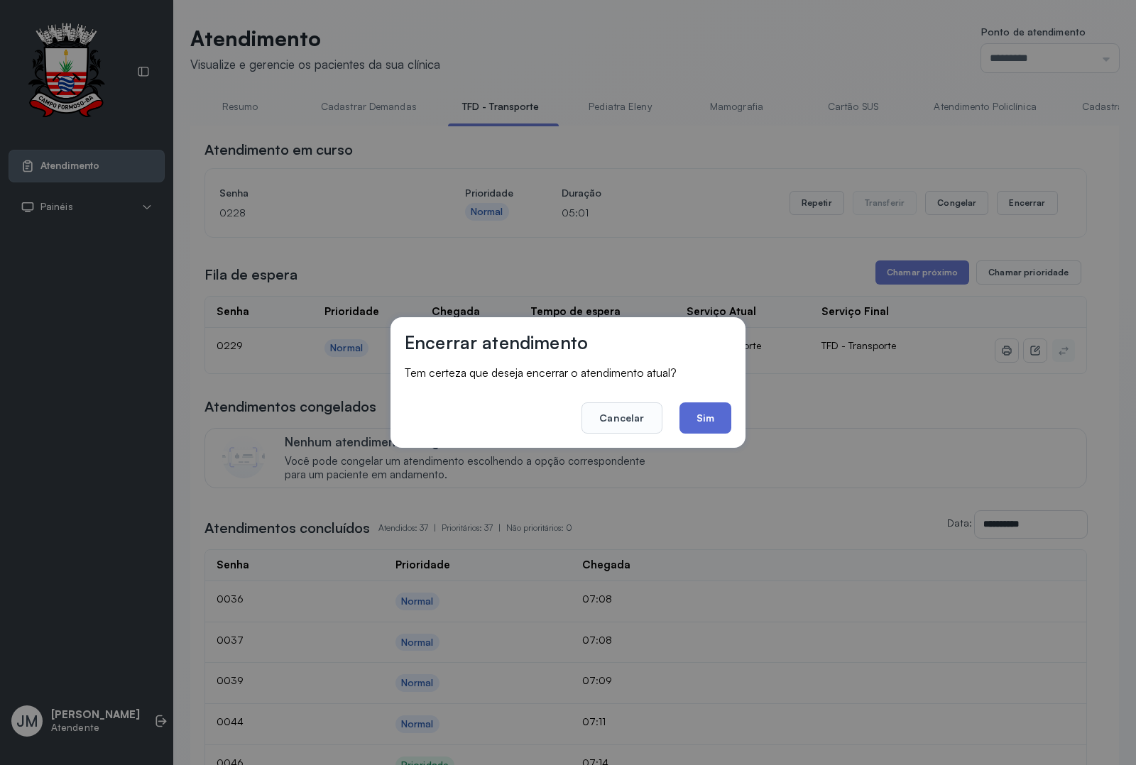
click at [701, 416] on button "Sim" at bounding box center [706, 418] width 52 height 31
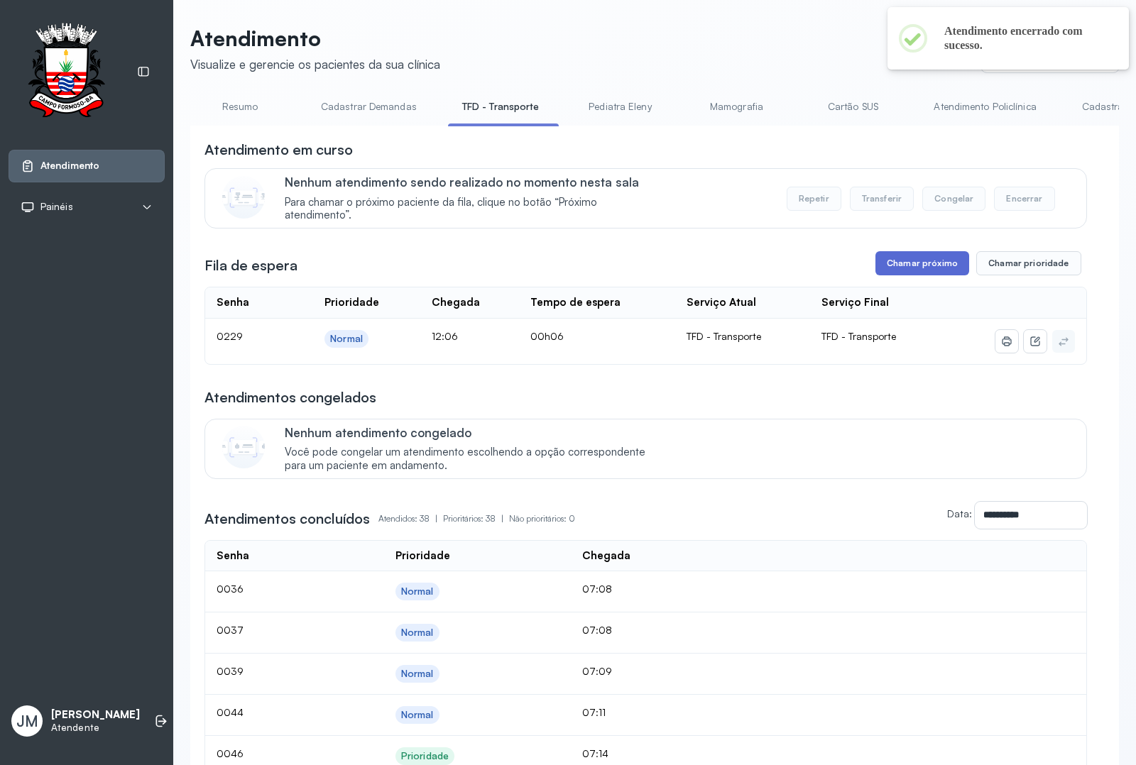
click at [916, 264] on button "Chamar próximo" at bounding box center [923, 263] width 94 height 24
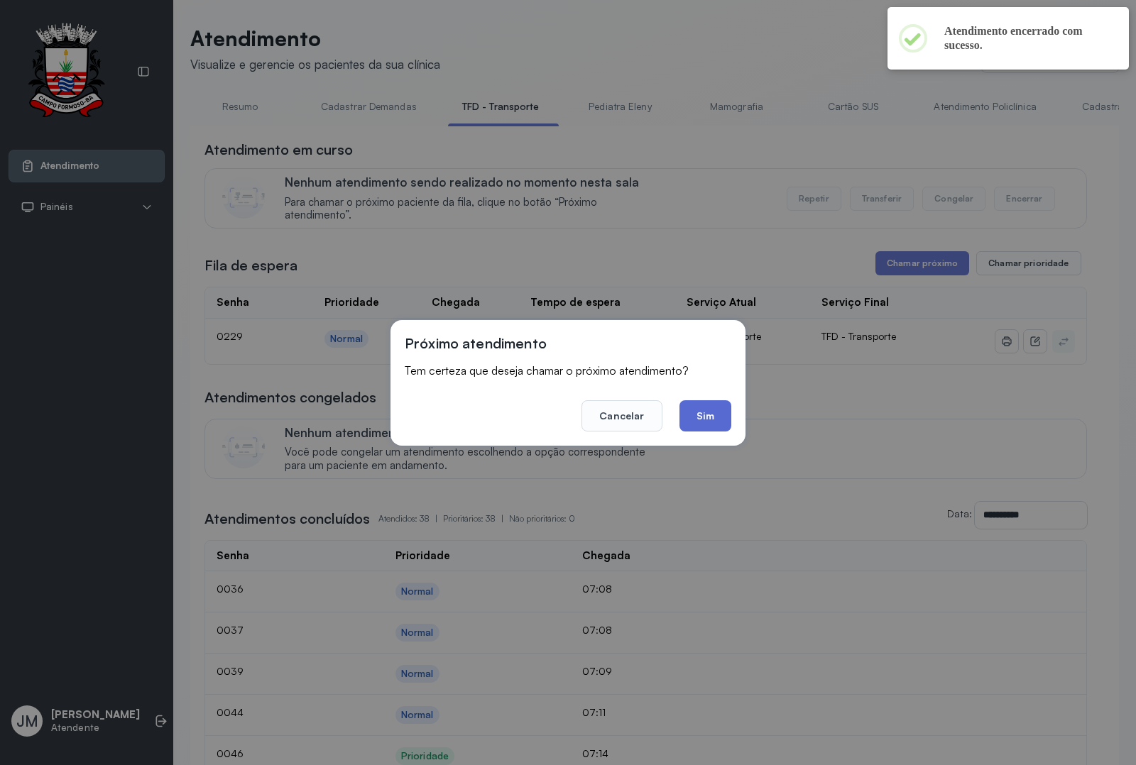
click at [712, 415] on button "Sim" at bounding box center [706, 415] width 52 height 31
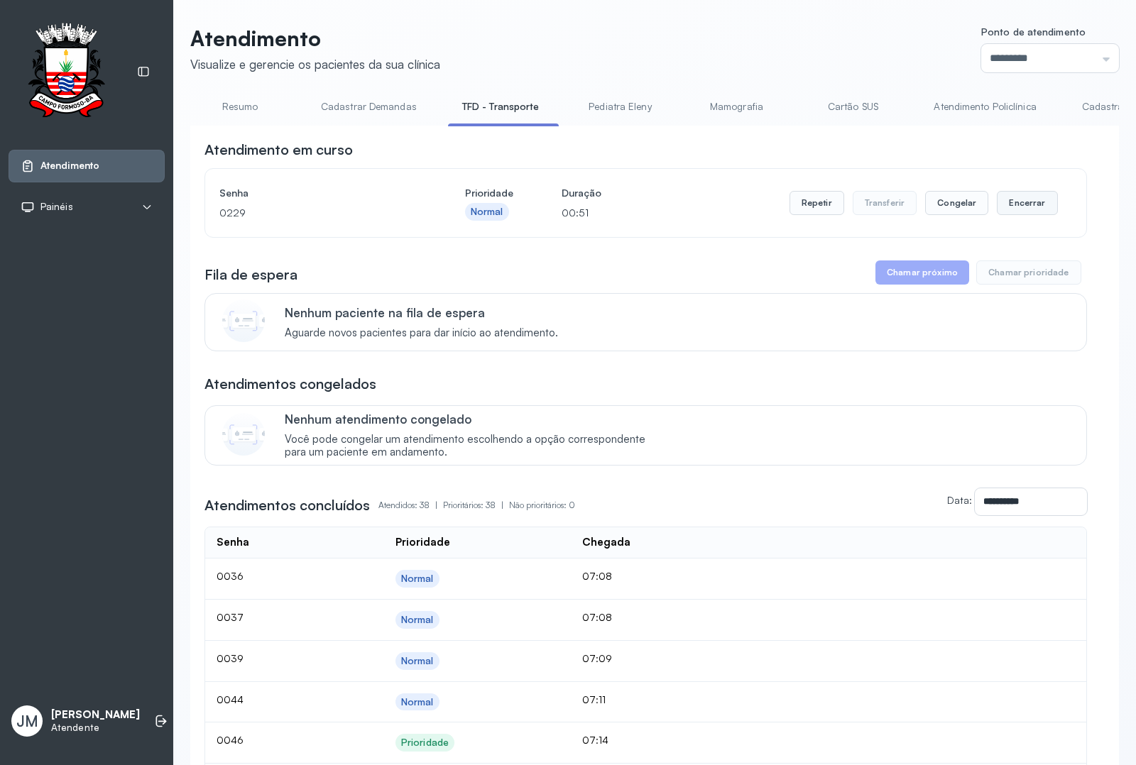
click at [1015, 204] on button "Encerrar" at bounding box center [1027, 203] width 60 height 24
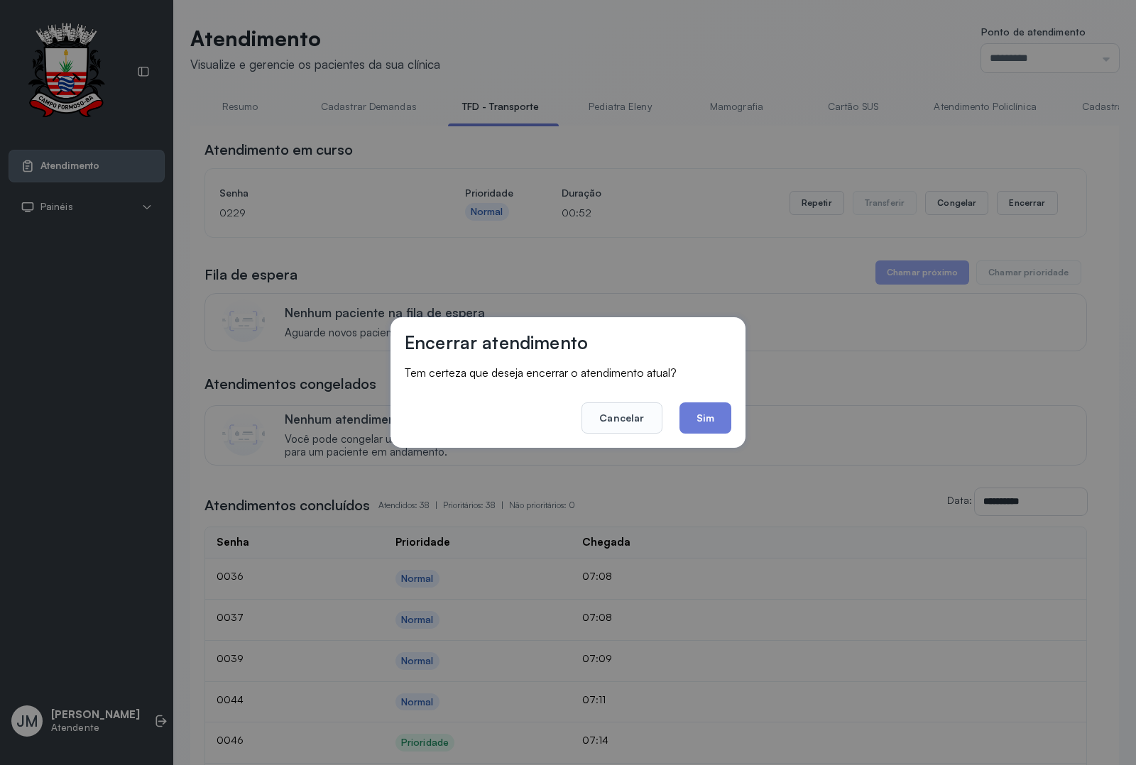
drag, startPoint x: 701, startPoint y: 417, endPoint x: 719, endPoint y: 405, distance: 21.1
click at [715, 410] on button "Sim" at bounding box center [706, 418] width 52 height 31
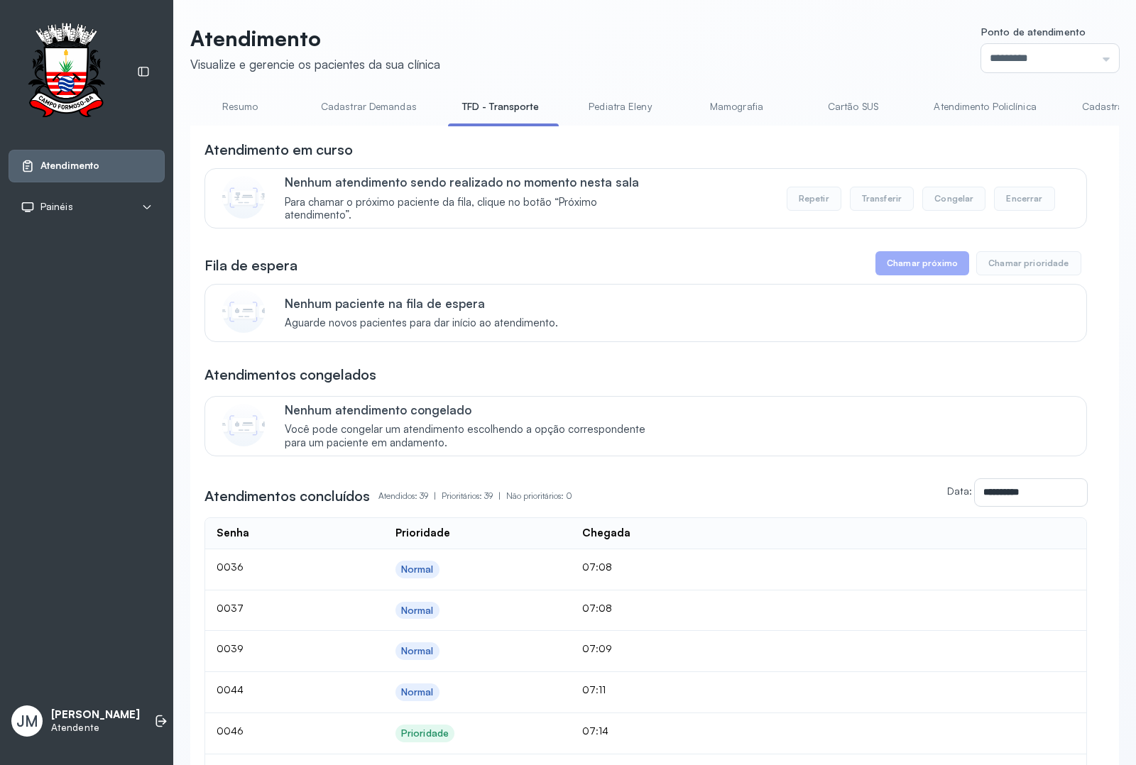
click at [239, 104] on link "Resumo" at bounding box center [239, 106] width 99 height 23
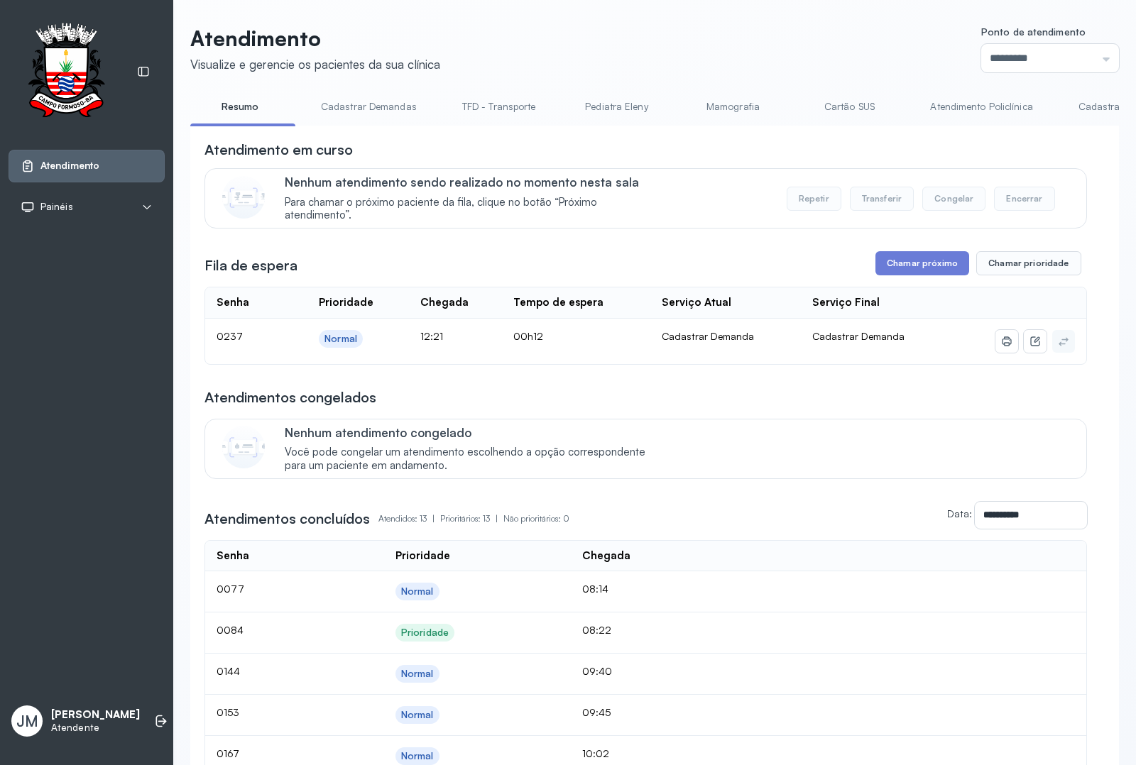
click at [244, 107] on link "Resumo" at bounding box center [239, 106] width 99 height 23
click at [512, 103] on link "TFD - Transporte" at bounding box center [499, 106] width 102 height 23
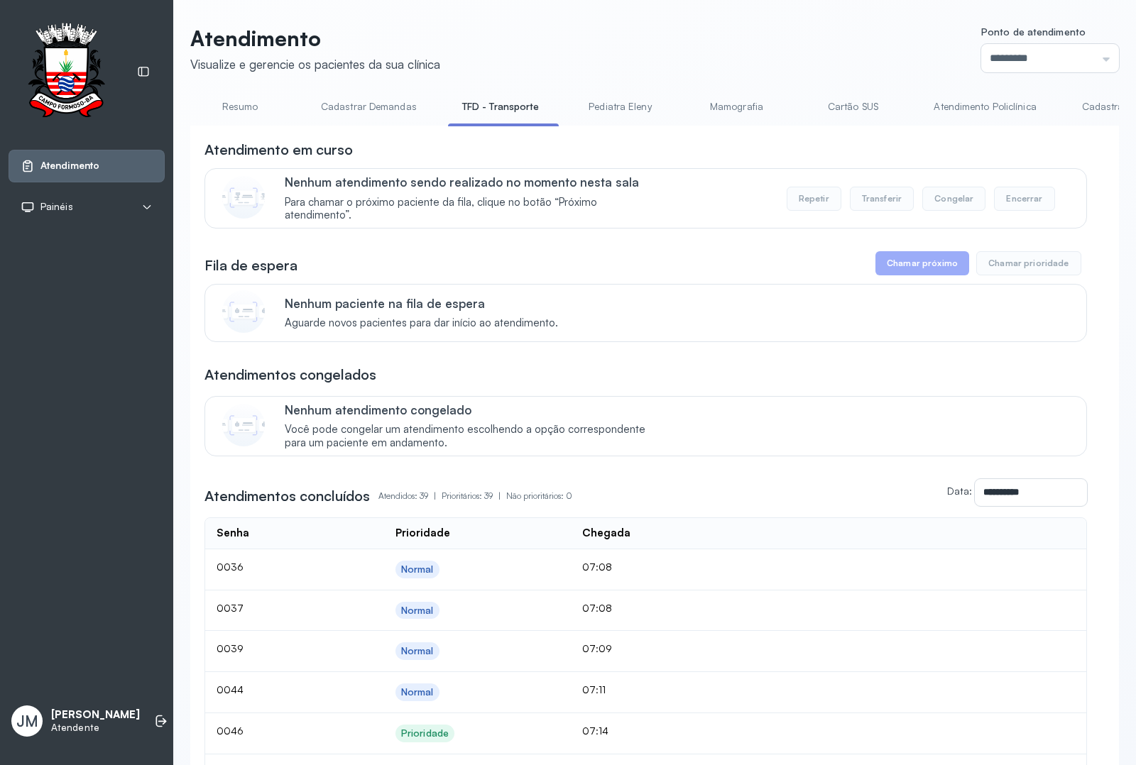
click at [481, 97] on link "TFD - Transporte" at bounding box center [501, 106] width 106 height 23
click at [244, 107] on link "Resumo" at bounding box center [239, 106] width 99 height 23
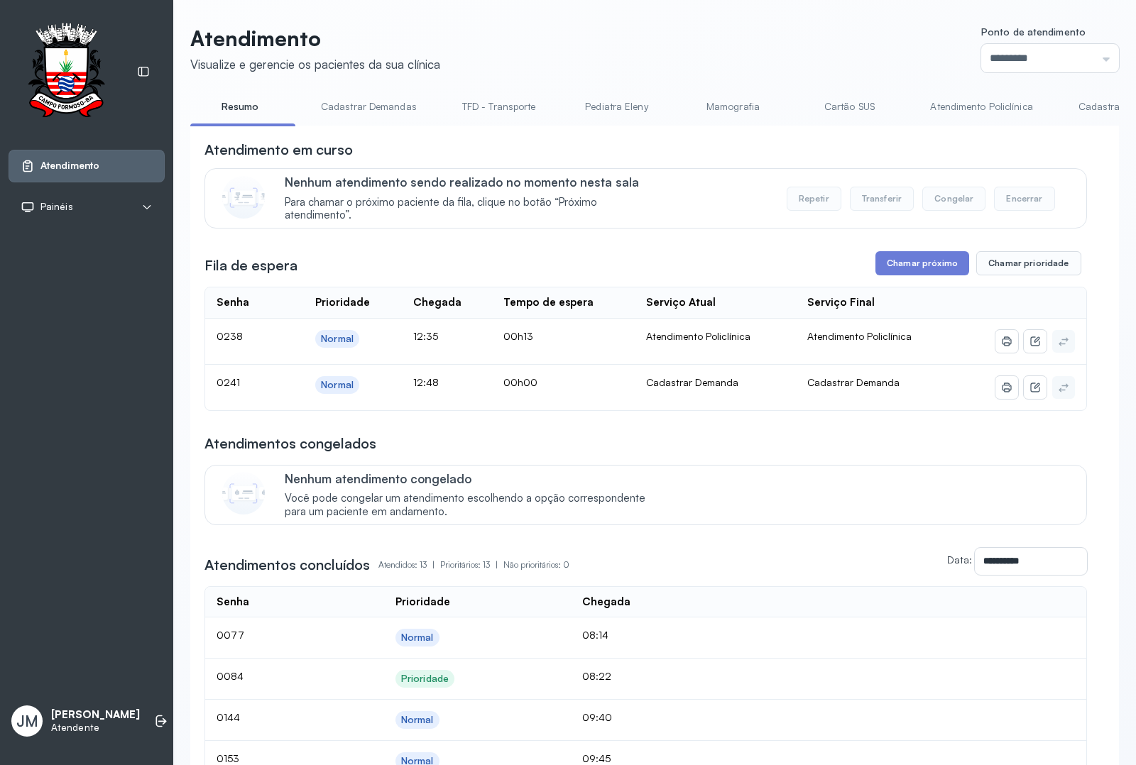
click at [484, 100] on link "TFD - Transporte" at bounding box center [499, 106] width 102 height 23
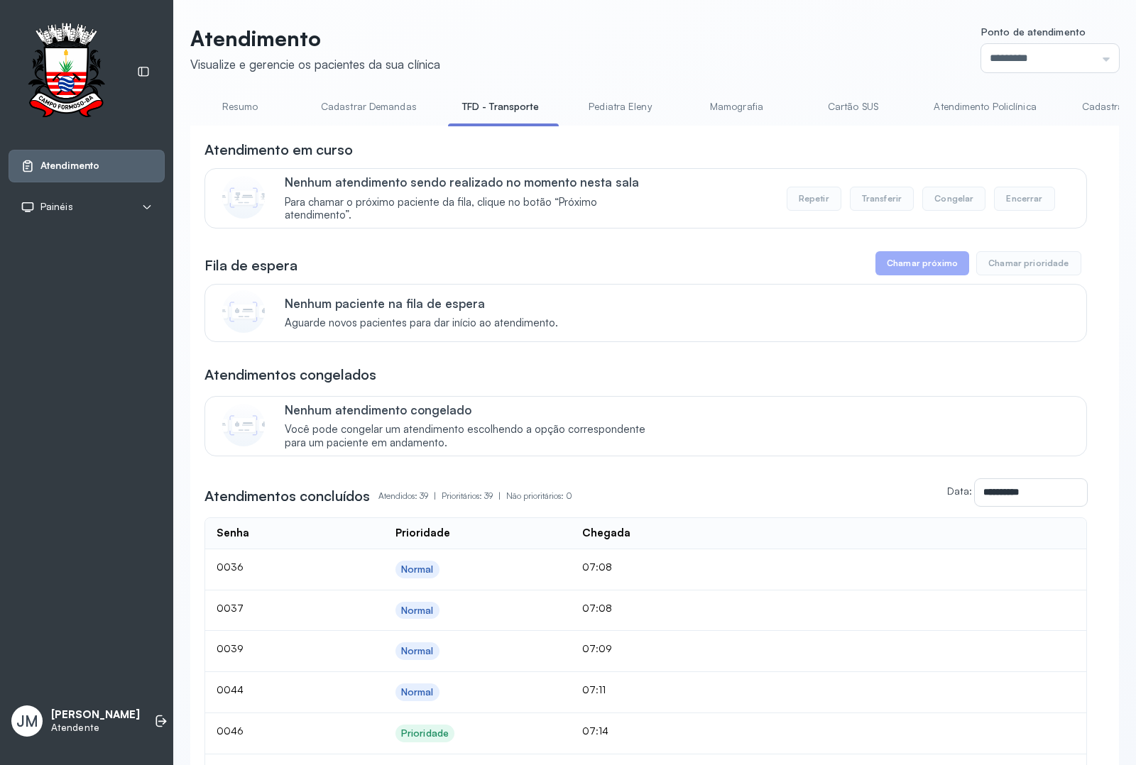
click at [231, 98] on link "Resumo" at bounding box center [239, 106] width 99 height 23
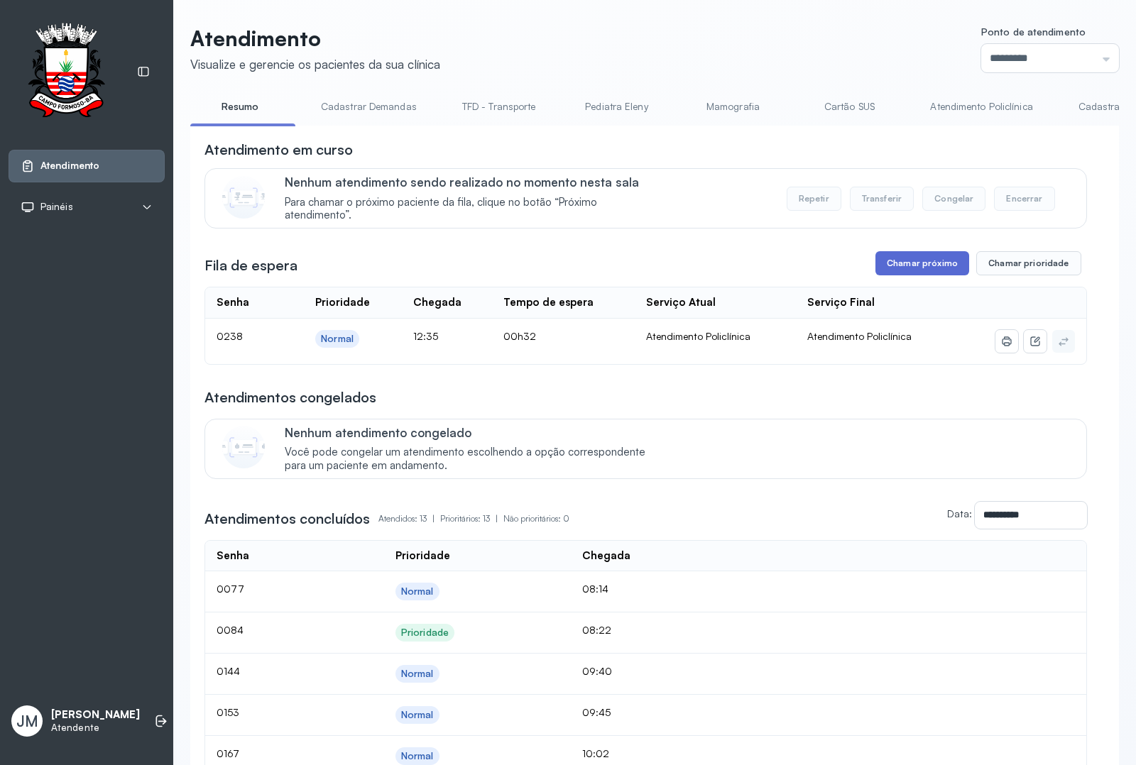
click at [912, 263] on button "Chamar próximo" at bounding box center [923, 263] width 94 height 24
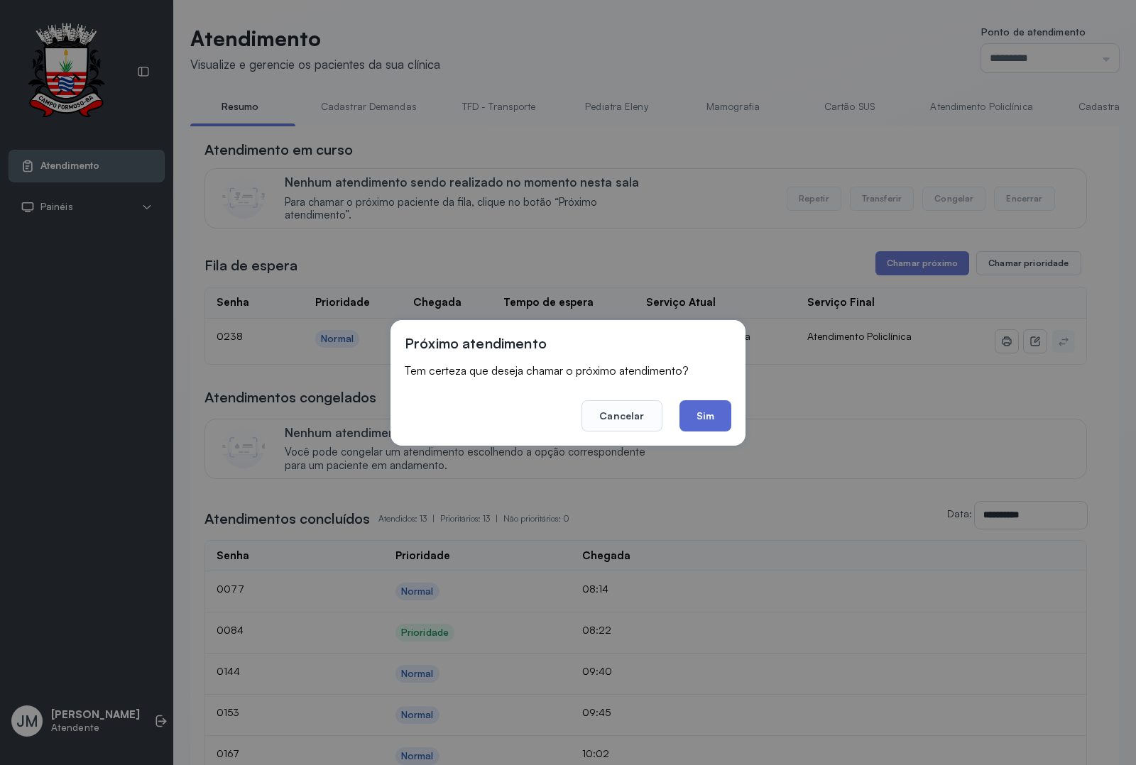
click at [703, 410] on button "Sim" at bounding box center [706, 415] width 52 height 31
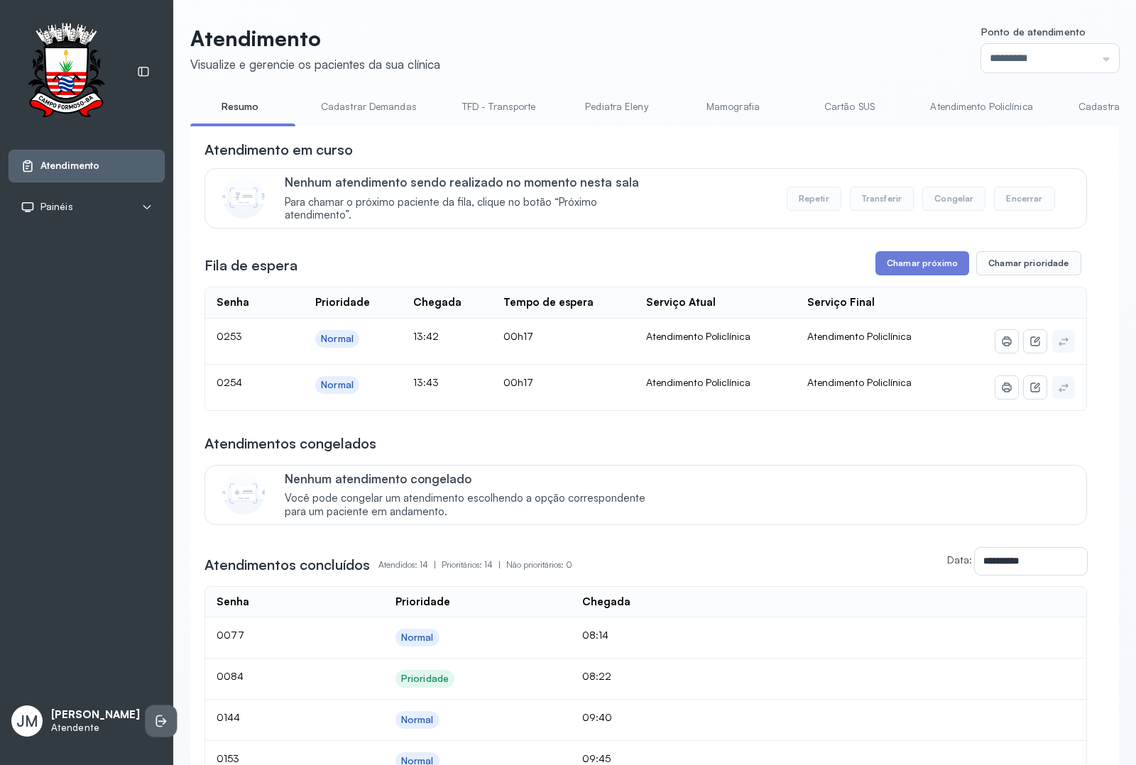
click at [154, 717] on icon at bounding box center [161, 721] width 14 height 14
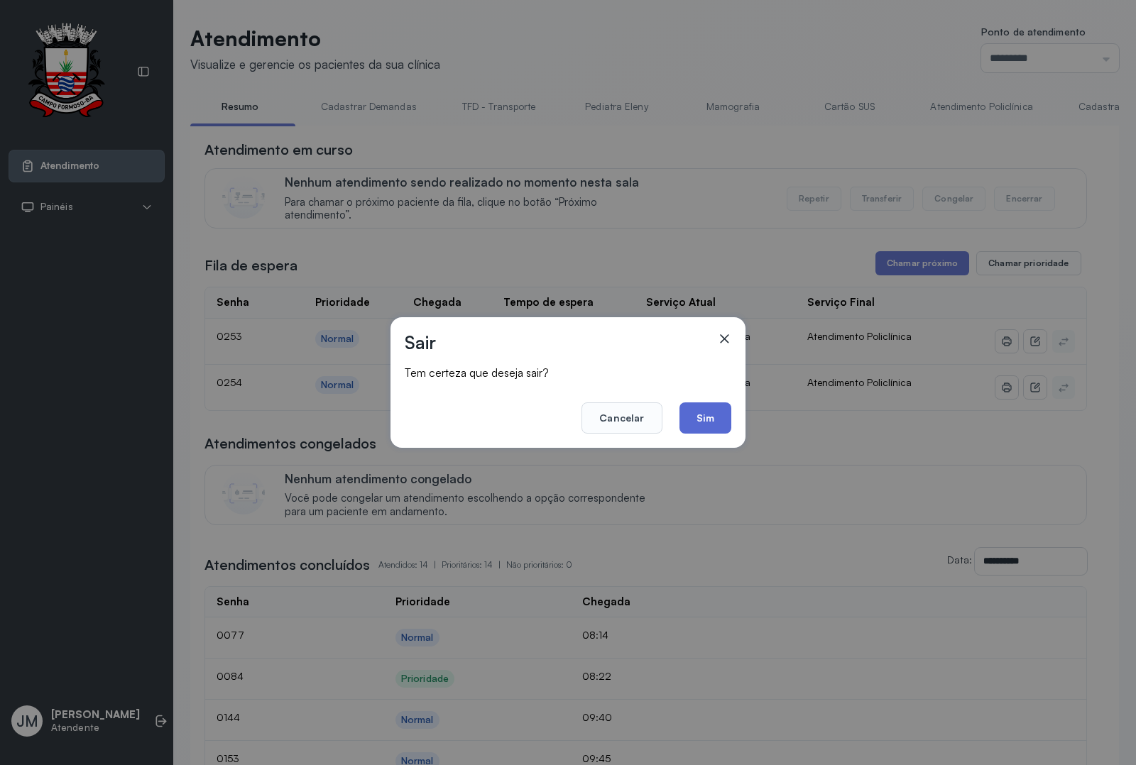
click at [702, 419] on button "Sim" at bounding box center [706, 418] width 52 height 31
